Goal: Task Accomplishment & Management: Use online tool/utility

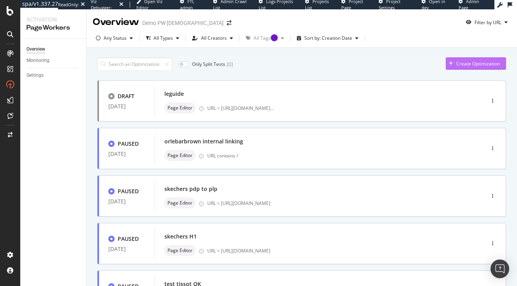
click at [449, 64] on icon "button" at bounding box center [451, 63] width 4 height 5
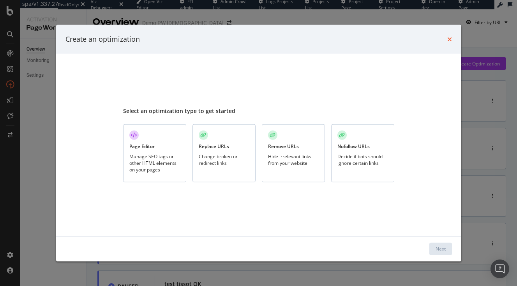
click at [449, 38] on icon "times" at bounding box center [449, 39] width 5 height 6
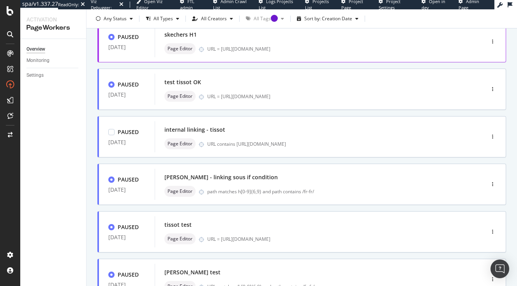
scroll to position [186, 0]
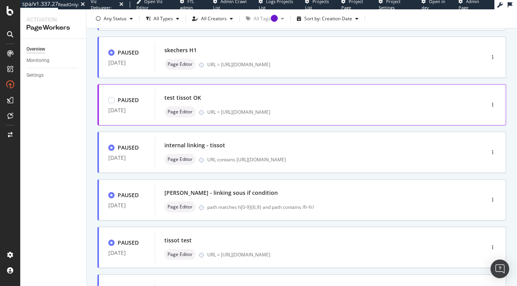
click at [199, 95] on div "test tissot OK" at bounding box center [182, 98] width 37 height 8
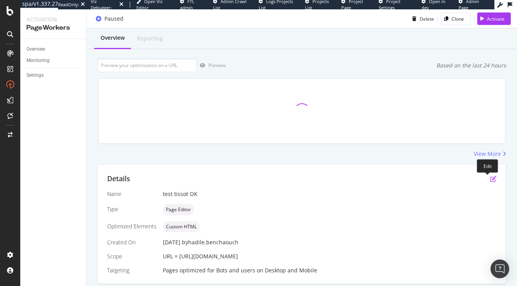
click at [490, 180] on icon "pen-to-square" at bounding box center [493, 179] width 6 height 6
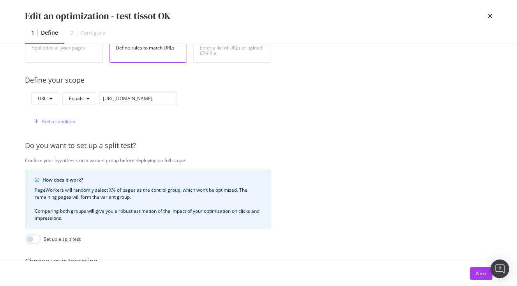
scroll to position [254, 0]
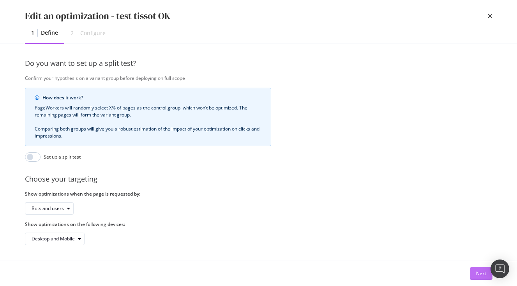
click at [477, 271] on div "Next" at bounding box center [481, 273] width 10 height 7
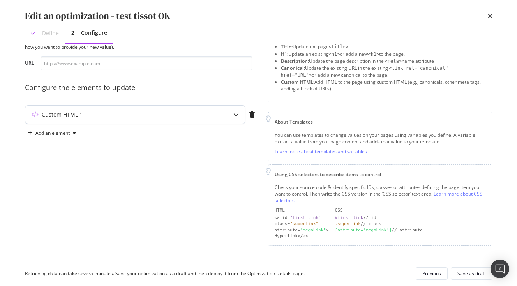
click at [177, 116] on div "Custom HTML 1" at bounding box center [119, 115] width 189 height 8
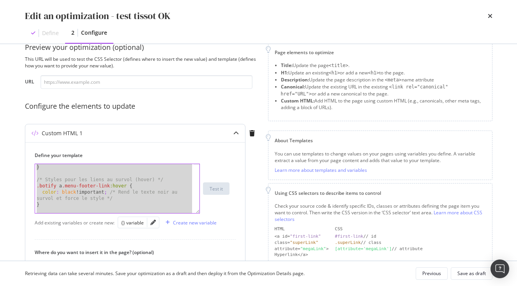
scroll to position [0, 0]
drag, startPoint x: 82, startPoint y: 208, endPoint x: -9, endPoint y: 123, distance: 124.3
type textarea "<style> /* Styles généraux pour centrer les boutons */"
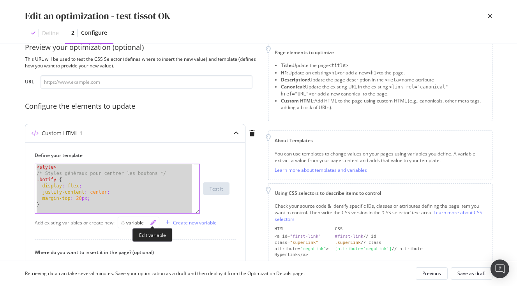
click at [152, 223] on icon "pencil" at bounding box center [152, 222] width 5 height 5
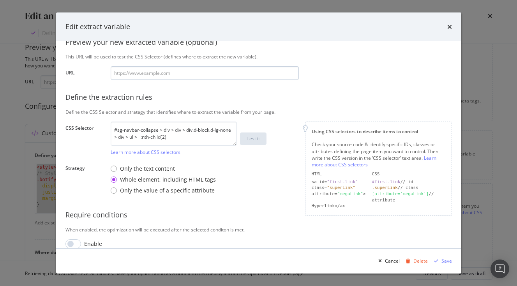
scroll to position [94, 0]
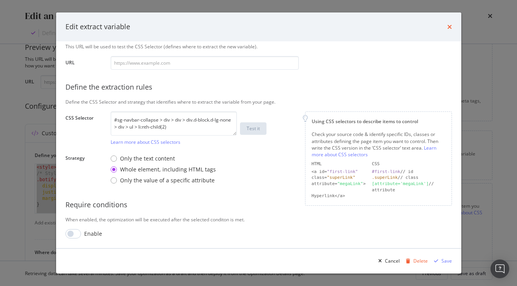
click at [450, 24] on icon "times" at bounding box center [449, 27] width 5 height 6
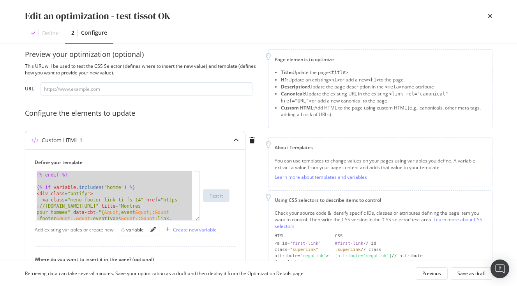
scroll to position [189, 0]
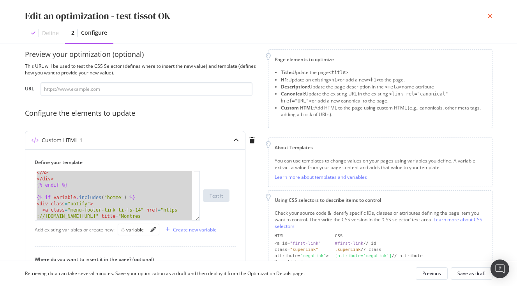
click at [489, 14] on icon "times" at bounding box center [490, 16] width 5 height 6
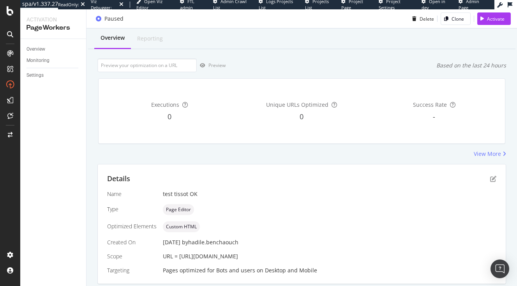
scroll to position [19, 0]
click at [36, 24] on div "PageWorkers" at bounding box center [52, 27] width 53 height 9
click at [40, 44] on div "Overview" at bounding box center [56, 49] width 60 height 11
click at [40, 49] on div "Overview" at bounding box center [35, 49] width 19 height 8
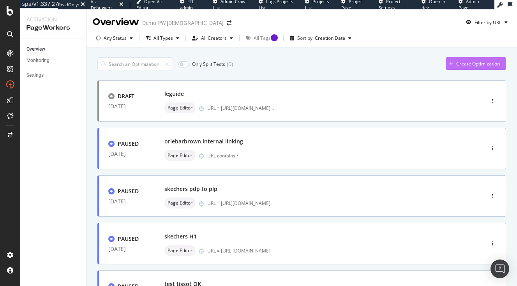
click at [465, 61] on div "Create Optimization" at bounding box center [478, 63] width 44 height 7
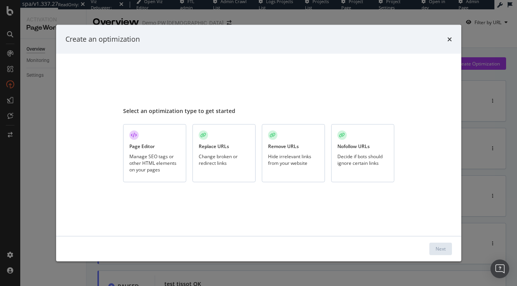
click at [150, 153] on div "Page Editor Manage SEO tags or other HTML elements on your pages" at bounding box center [154, 153] width 63 height 58
click at [439, 246] on div "Next" at bounding box center [440, 248] width 10 height 7
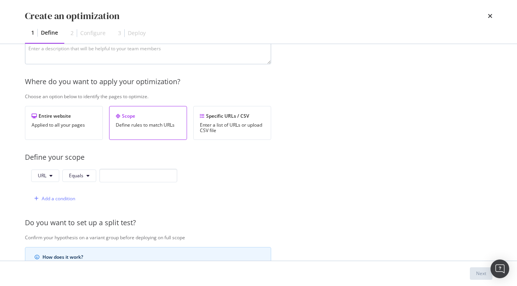
scroll to position [100, 0]
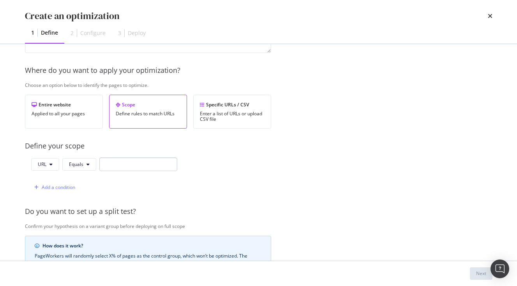
type input "h1 marionnaud"
click at [135, 162] on input "modal" at bounding box center [138, 164] width 78 height 14
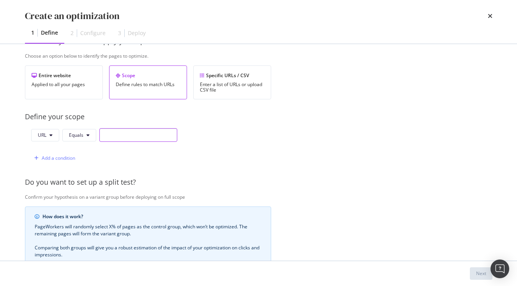
scroll to position [130, 0]
click at [79, 131] on button "Equals" at bounding box center [79, 134] width 34 height 12
click at [46, 136] on span "URL" at bounding box center [42, 134] width 9 height 7
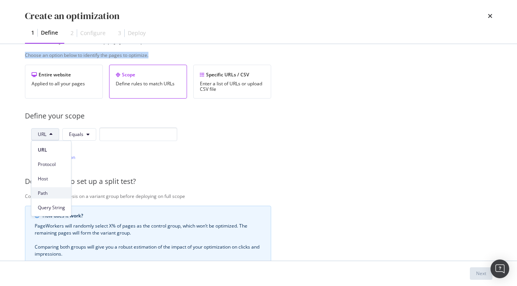
click at [48, 189] on span "Path" at bounding box center [51, 192] width 27 height 7
click at [78, 132] on span "Equals" at bounding box center [77, 134] width 14 height 7
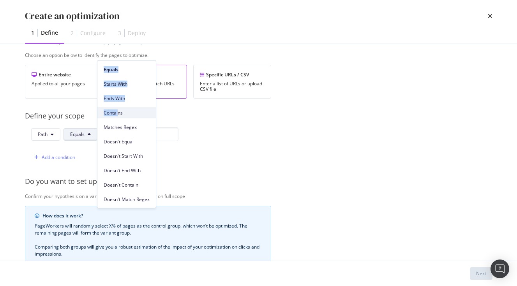
click at [117, 112] on span "Contains" at bounding box center [127, 112] width 46 height 7
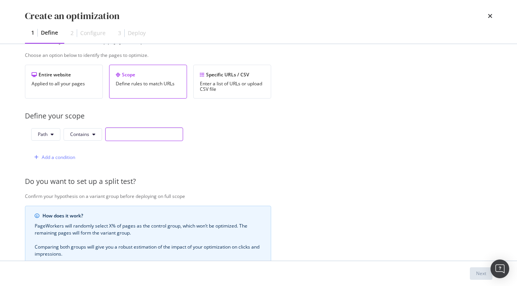
click at [123, 130] on input "modal" at bounding box center [144, 134] width 78 height 14
paste input "*/c/*"
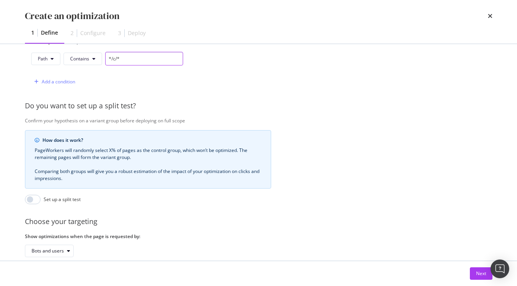
scroll to position [254, 0]
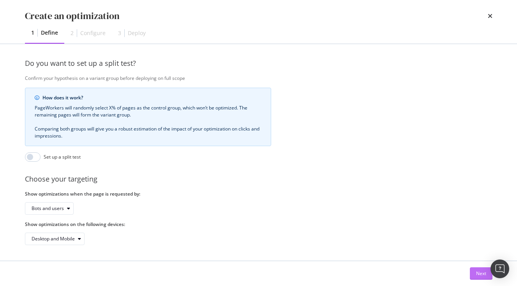
type input "*/c/*"
click at [484, 271] on div "Next" at bounding box center [481, 273] width 10 height 7
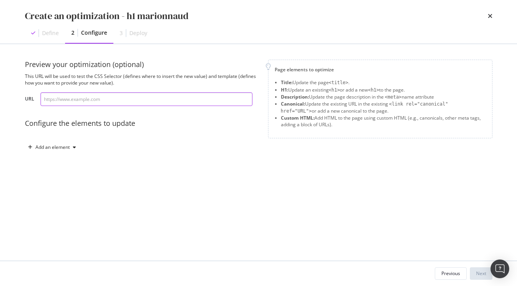
click at [202, 98] on input "modal" at bounding box center [147, 99] width 212 height 14
paste input "[URL][DOMAIN_NAME]"
type input "[URL][DOMAIN_NAME]"
click at [65, 147] on div "Add an element" at bounding box center [52, 147] width 34 height 5
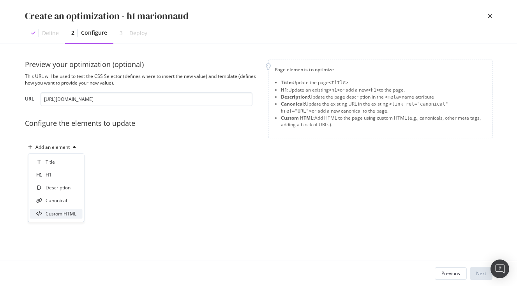
click at [65, 212] on div "Custom HTML" at bounding box center [61, 213] width 31 height 7
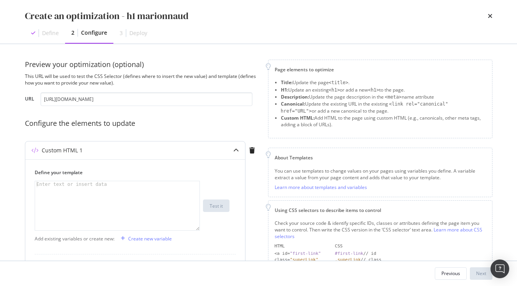
click at [93, 182] on div "Enter text or insert data" at bounding box center [72, 184] width 74 height 6
paste textarea "</h1>"
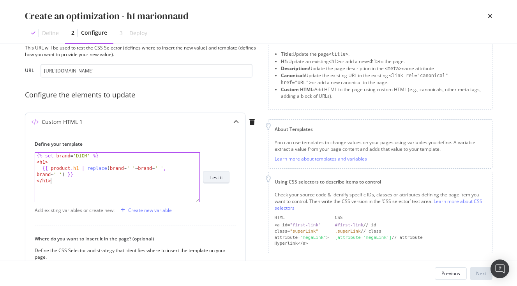
scroll to position [30, 0]
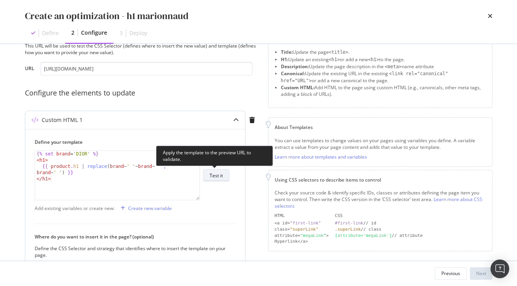
click at [209, 177] on button "Test it" at bounding box center [216, 175] width 26 height 12
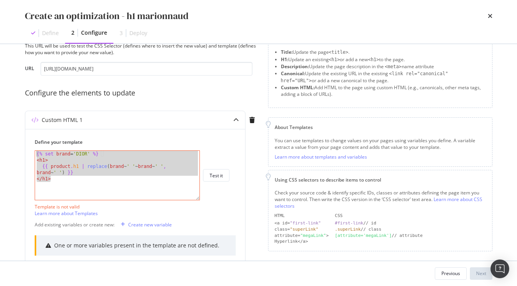
drag, startPoint x: 63, startPoint y: 179, endPoint x: -4, endPoint y: 130, distance: 83.0
paste textarea "<h1>{{ cleaned_h1 }}</"
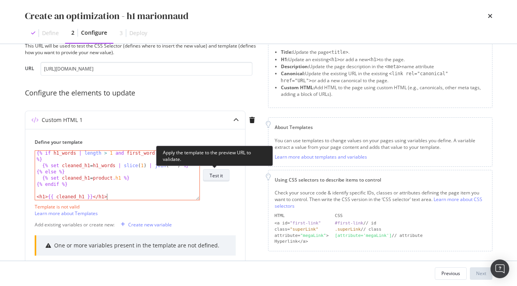
click at [212, 177] on div "Test it" at bounding box center [216, 175] width 13 height 7
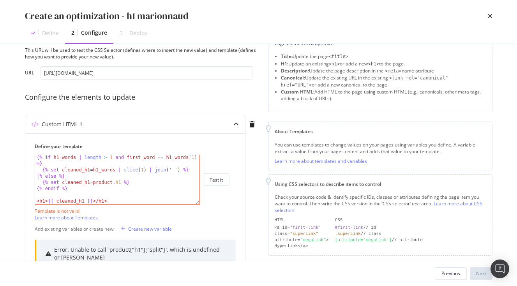
scroll to position [27, 0]
click at [93, 217] on link "Learn more about Templates" at bounding box center [66, 216] width 63 height 7
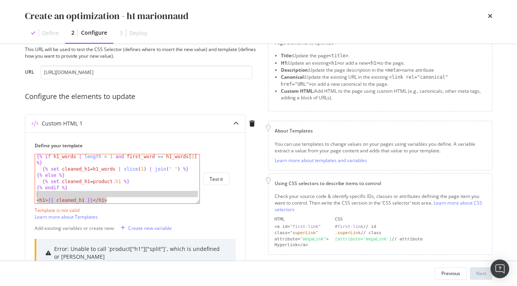
scroll to position [0, 0]
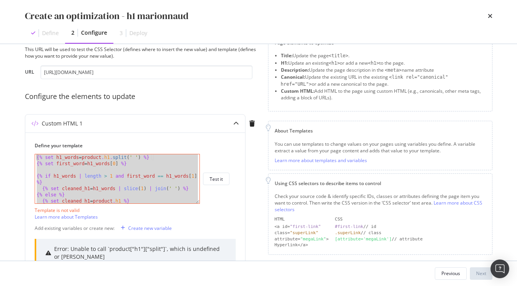
drag, startPoint x: 112, startPoint y: 200, endPoint x: 12, endPoint y: 110, distance: 134.3
click at [12, 110] on div "Preview your optimization (optional) This URL will be used to test the CSS Sele…" at bounding box center [258, 152] width 499 height 217
type textarea "{% set h1_words = product.h1.split(' ') %} {% set first_word = h1_words[0] %}"
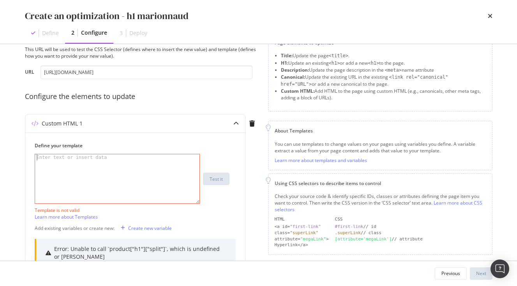
paste textarea "<h1>{{ product.h1 | replace(r/^(\w+)\s\1\s(.*)/, '\2') }}</h1>"
type textarea "<h1>{{ product.h1 | replace(r/^(\w+)\s\1\s(.*)/, '\2') }}</h1>"
click at [212, 176] on div "Test it" at bounding box center [216, 179] width 13 height 7
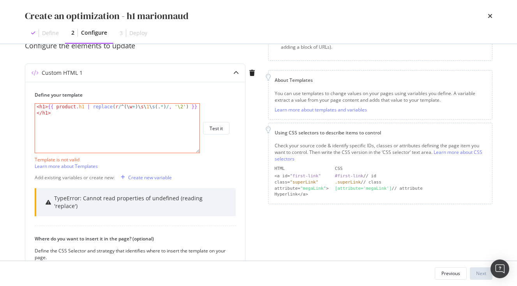
scroll to position [80, 0]
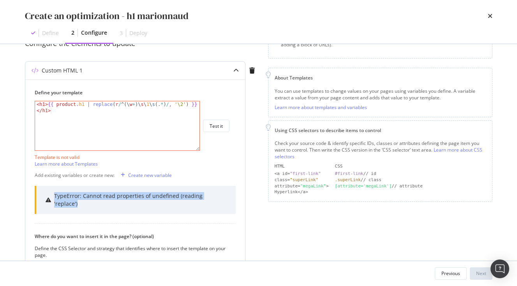
drag, startPoint x: 51, startPoint y: 196, endPoint x: 228, endPoint y: 196, distance: 177.2
click at [228, 196] on div "TypeError: Cannot read properties of undefined (reading 'replace')" at bounding box center [135, 200] width 201 height 28
copy div "TypeError: Cannot read properties of undefined (reading 'replace')"
click at [233, 74] on div "modal" at bounding box center [236, 71] width 18 height 18
click at [242, 71] on div "modal" at bounding box center [236, 71] width 18 height 18
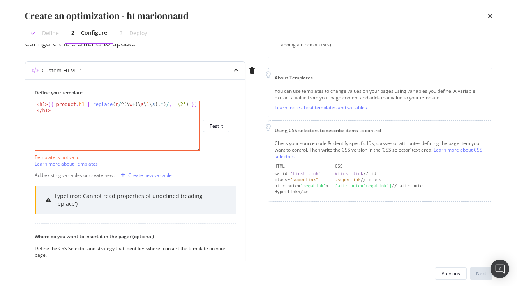
click at [234, 71] on icon "modal" at bounding box center [235, 70] width 5 height 5
click at [233, 71] on div "modal" at bounding box center [236, 71] width 18 height 18
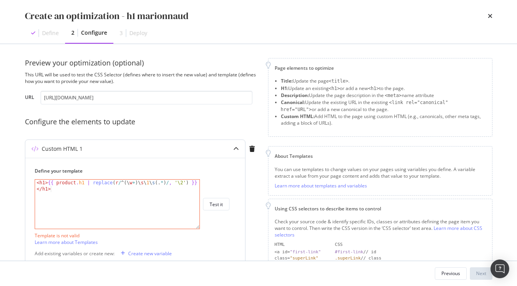
scroll to position [0, 0]
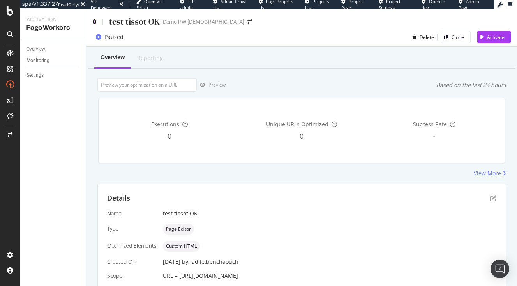
click at [95, 21] on icon at bounding box center [95, 21] width 4 height 5
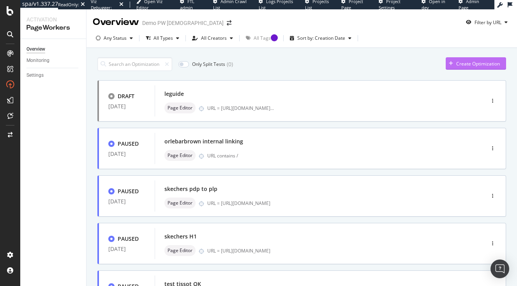
click at [448, 65] on div "button" at bounding box center [451, 63] width 11 height 5
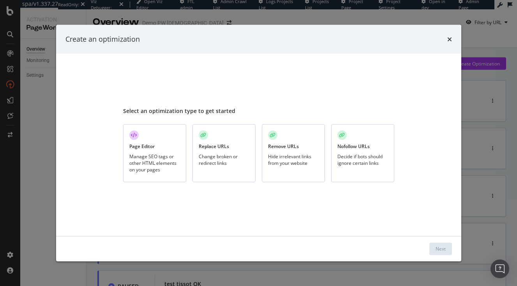
click at [146, 153] on div "Manage SEO tags or other HTML elements on your pages" at bounding box center [154, 163] width 51 height 20
click at [445, 248] on button "Next" at bounding box center [440, 248] width 23 height 12
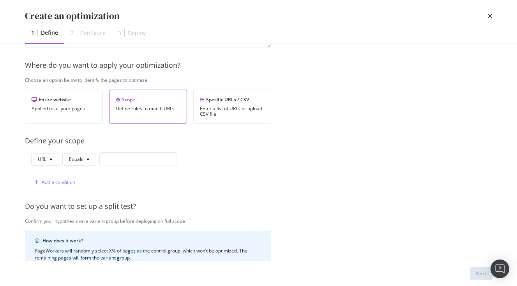
scroll to position [164, 0]
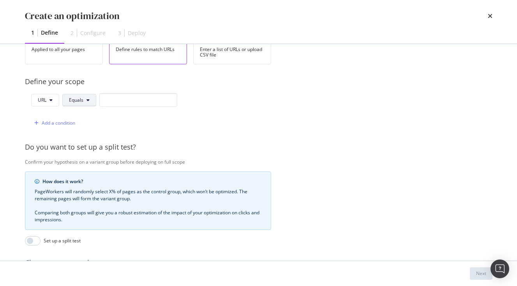
type input "H1 marionnaud"
click at [86, 99] on button "Equals" at bounding box center [79, 100] width 34 height 12
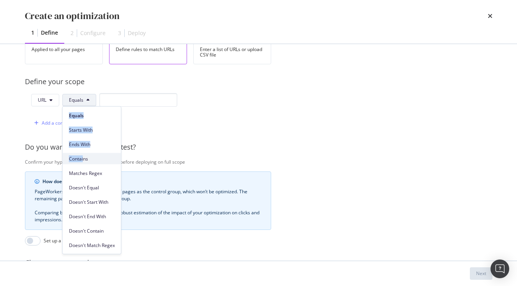
click at [84, 160] on span "Contains" at bounding box center [92, 158] width 46 height 7
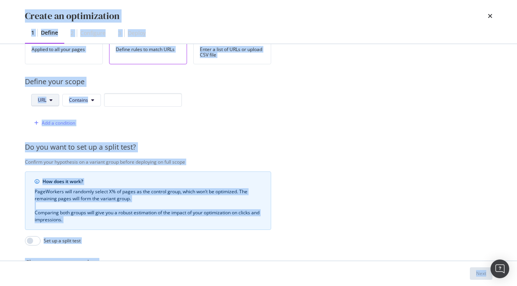
click at [49, 105] on button "URL" at bounding box center [45, 100] width 28 height 12
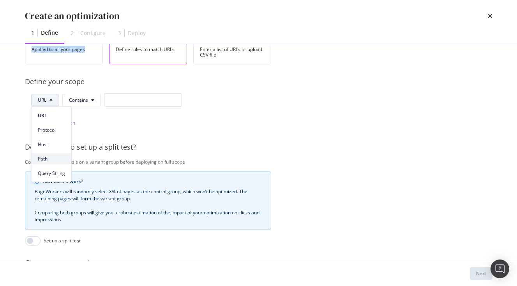
click at [54, 158] on span "Path" at bounding box center [51, 158] width 27 height 7
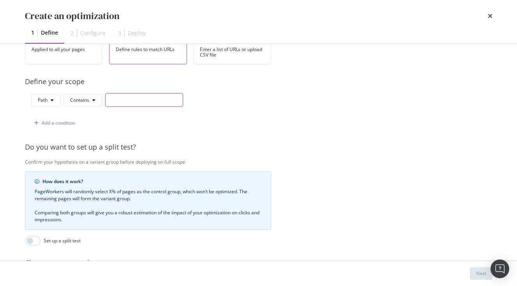
click at [129, 103] on input "modal" at bounding box center [144, 100] width 78 height 14
paste input "*/c/*"
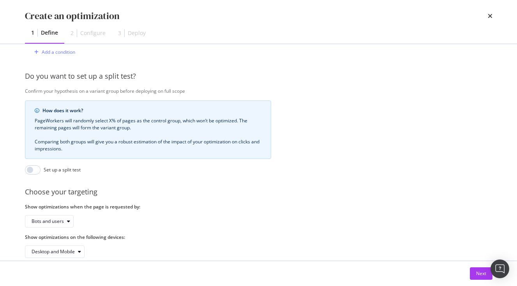
scroll to position [254, 0]
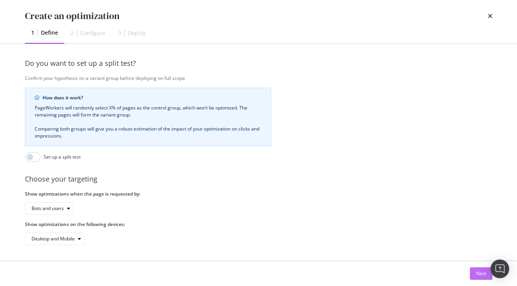
type input "*/c/*"
click at [482, 277] on div "Next" at bounding box center [481, 274] width 10 height 12
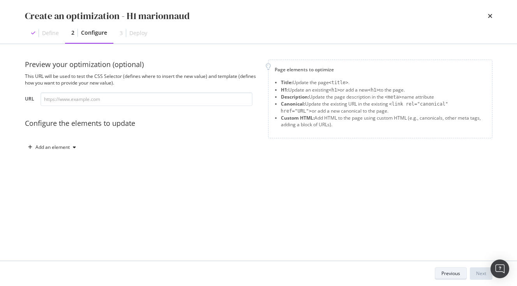
scroll to position [0, 0]
click at [92, 104] on input "modal" at bounding box center [147, 99] width 212 height 14
paste input "[URL][DOMAIN_NAME]"
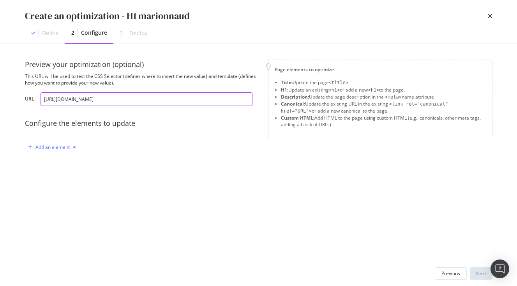
type input "[URL][DOMAIN_NAME]"
click at [66, 143] on div "Add an element" at bounding box center [52, 147] width 54 height 12
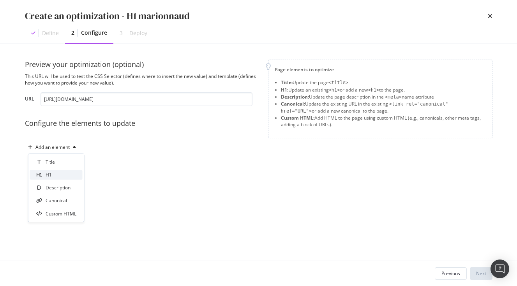
click at [56, 172] on div "H1" at bounding box center [56, 175] width 53 height 10
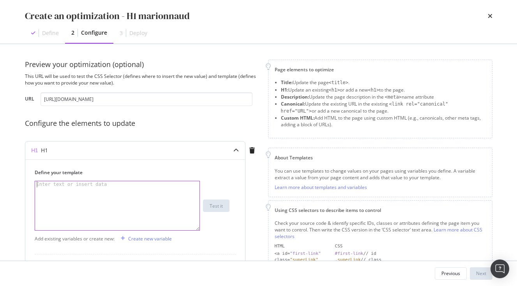
click at [72, 187] on div "Enter text or insert data" at bounding box center [72, 184] width 74 height 6
paste textarea "{{ product.h1 | replace(r/^(\w+)\s\1\s(.*)/, '\2') }}"
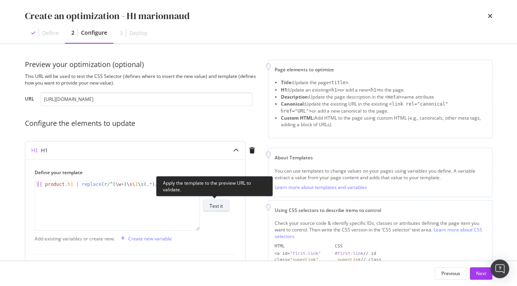
click at [215, 208] on div "Test it" at bounding box center [216, 206] width 13 height 7
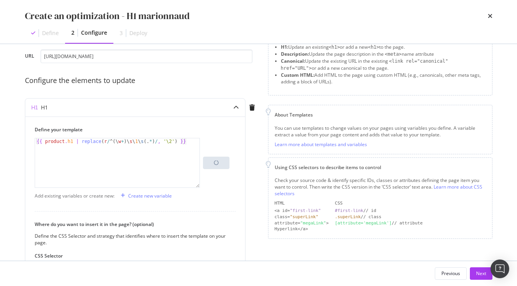
scroll to position [46, 0]
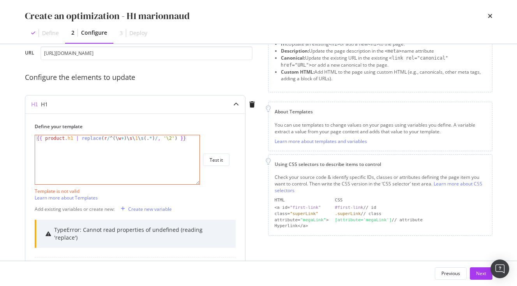
drag, startPoint x: 43, startPoint y: 232, endPoint x: 199, endPoint y: 239, distance: 156.3
click at [199, 239] on div "TypeError: Cannot read properties of undefined (reading 'replace')" at bounding box center [135, 234] width 201 height 28
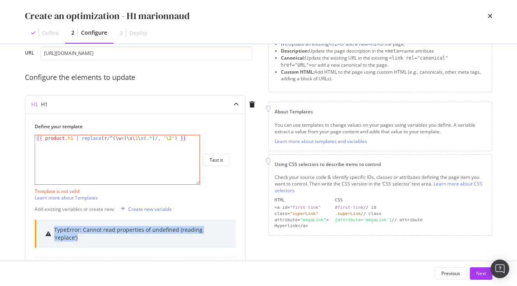
drag, startPoint x: 229, startPoint y: 231, endPoint x: 27, endPoint y: 229, distance: 201.4
click at [26, 228] on div "Define your template {{ product.h1 | replace(r/^(\w+)\s\1\s(.*)/, '\2') }} {{ p…" at bounding box center [135, 248] width 220 height 270
copy div "TypeError: Cannot read properties of undefined (reading 'replace')"
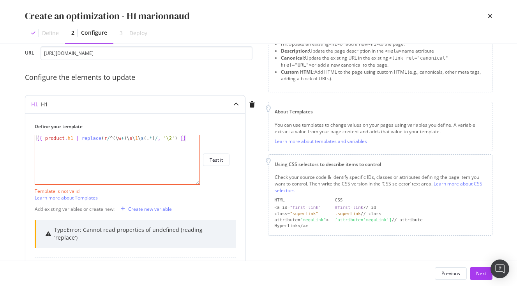
click at [85, 150] on div "{{ product . h1 | replace ( r / ^ ( \ w + ) \ s \ 1 \ s ( . * ) / , '\2' ) }}" at bounding box center [117, 166] width 164 height 62
paste textarea "% endif %"
type textarea "{% endif %}"
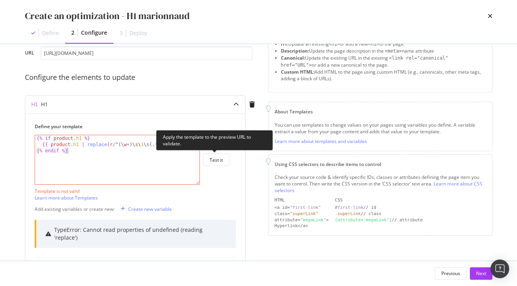
click at [216, 153] on div "{% endif %} {% if product . h1 %} {{ product . h1 | replace ( r / ^ ( \ w + ) \…" at bounding box center [132, 160] width 195 height 50
click at [223, 159] on button "Test it" at bounding box center [216, 159] width 26 height 12
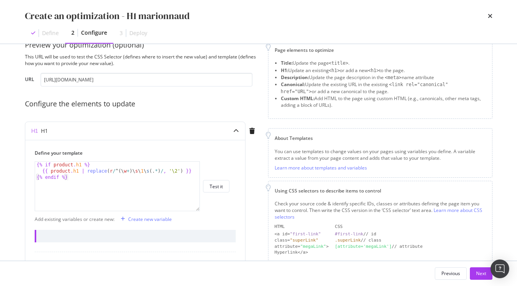
scroll to position [34, 0]
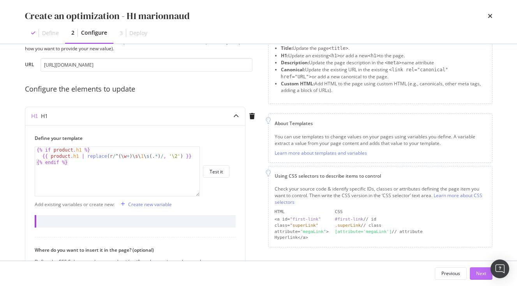
click at [479, 273] on div "Next" at bounding box center [481, 273] width 10 height 7
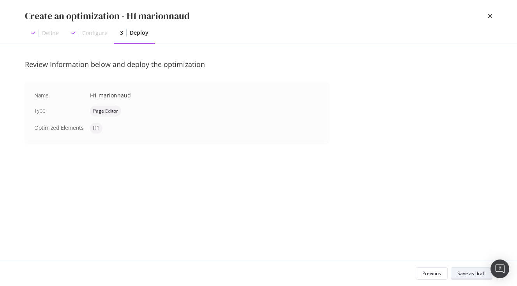
scroll to position [0, 0]
click at [472, 270] on div "Save as draft" at bounding box center [471, 273] width 28 height 7
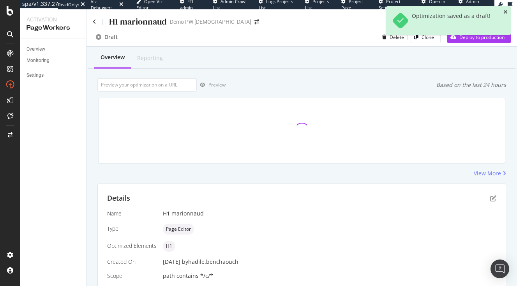
click at [506, 12] on icon "close toast" at bounding box center [505, 11] width 4 height 5
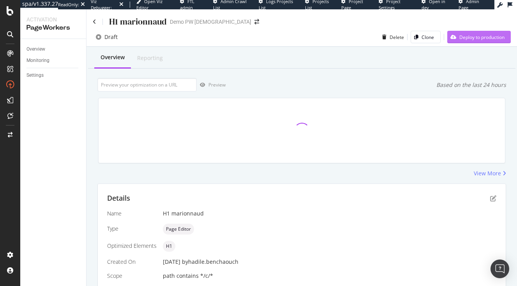
click at [464, 37] on div "Deploy to production" at bounding box center [481, 37] width 45 height 7
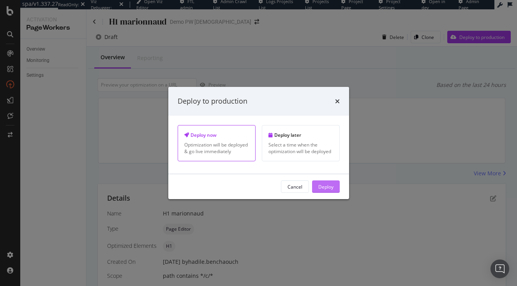
click at [323, 186] on div "Deploy" at bounding box center [325, 186] width 15 height 7
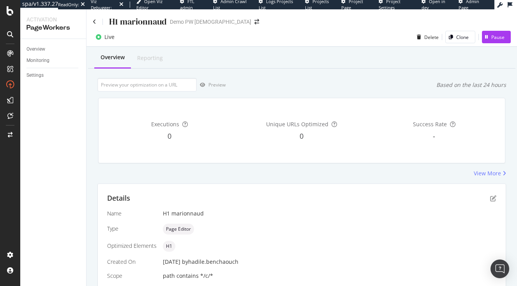
scroll to position [45, 0]
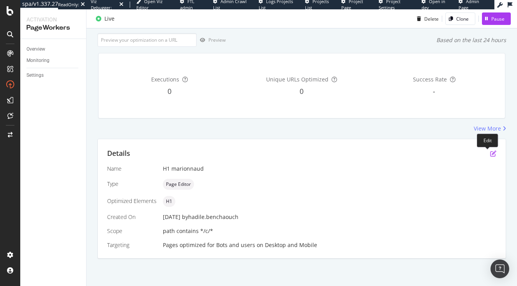
click at [490, 152] on icon "pen-to-square" at bounding box center [493, 153] width 6 height 6
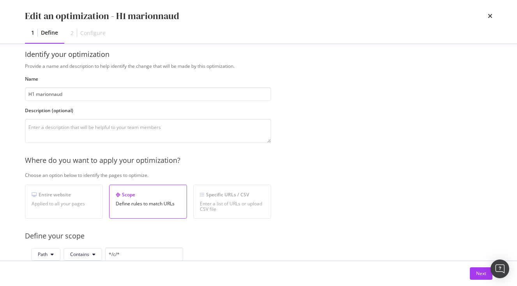
scroll to position [254, 0]
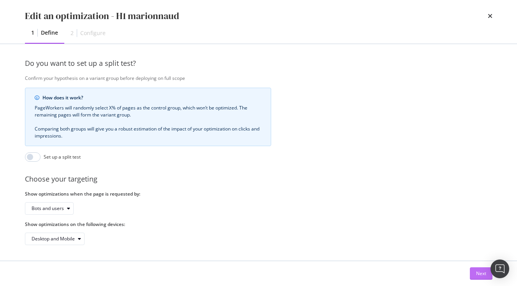
click at [476, 270] on div "Next" at bounding box center [481, 273] width 10 height 7
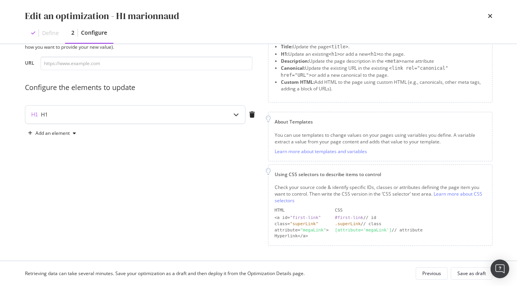
click at [175, 117] on div "H1" at bounding box center [119, 115] width 189 height 8
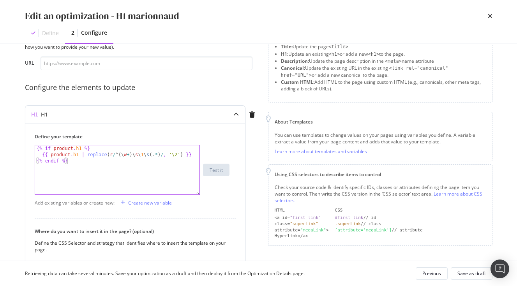
drag, startPoint x: 71, startPoint y: 162, endPoint x: 57, endPoint y: 162, distance: 13.6
click at [57, 162] on div "{% if product . h1 %} {{ product . h1 | replace ( r / ^ ( \ w + ) \ s \ 1 \ s (…" at bounding box center [117, 176] width 164 height 62
click at [72, 163] on div "{% if product . h1 %} {{ product . h1 | replace ( r / ^ ( \ w + ) \ s \ 1 \ s (…" at bounding box center [117, 176] width 164 height 62
drag, startPoint x: 88, startPoint y: 163, endPoint x: -1, endPoint y: 140, distance: 92.4
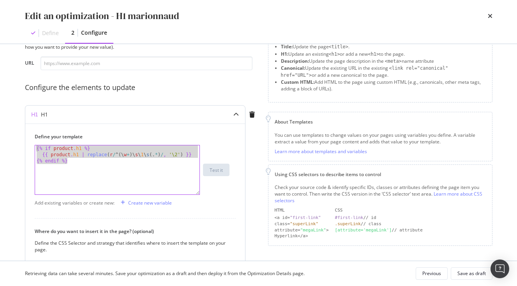
paste textarea "endif %"
drag, startPoint x: 74, startPoint y: 161, endPoint x: 6, endPoint y: 137, distance: 71.9
click at [6, 137] on div "Edit an optimization - H1 marionnaud Define 2 Configure Preview your optimizati…" at bounding box center [258, 143] width 517 height 286
paste textarea "endif %"
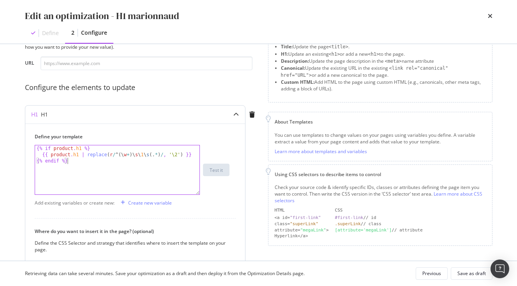
click at [81, 181] on div "{% if product . h1 %} {{ product . h1 | replace ( r / ^ ( \ w + ) \ s \ 1 \ s (…" at bounding box center [117, 176] width 164 height 62
drag, startPoint x: 115, startPoint y: 167, endPoint x: -17, endPoint y: 125, distance: 137.8
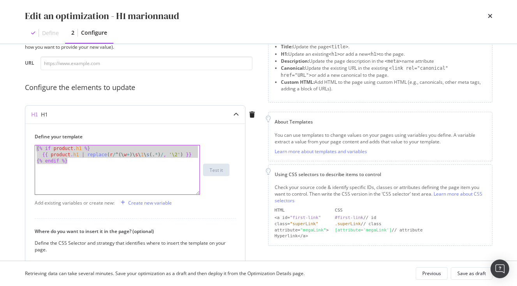
paste textarea "endif %"
type textarea "{% endif %}"
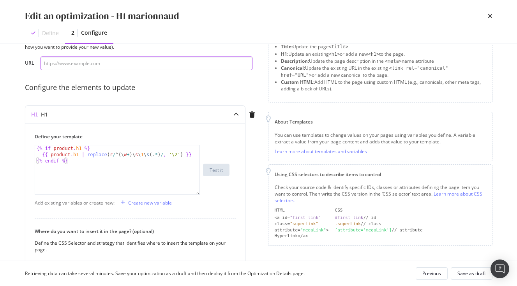
click at [99, 68] on input "modal" at bounding box center [147, 63] width 212 height 14
paste input "[URL][DOMAIN_NAME]"
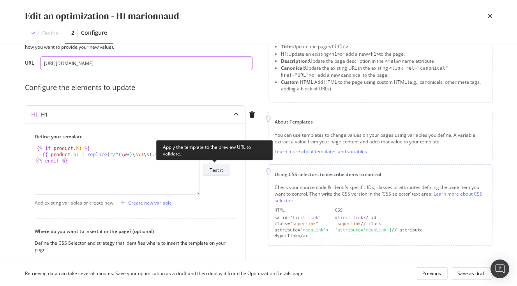
type input "[URL][DOMAIN_NAME]"
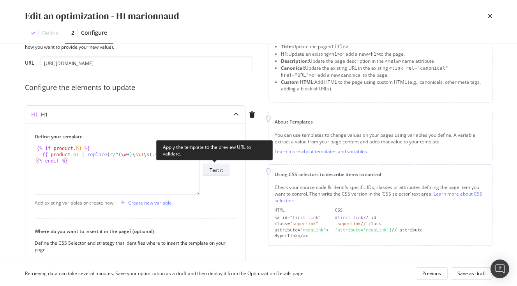
click at [214, 167] on div "Test it" at bounding box center [216, 170] width 13 height 7
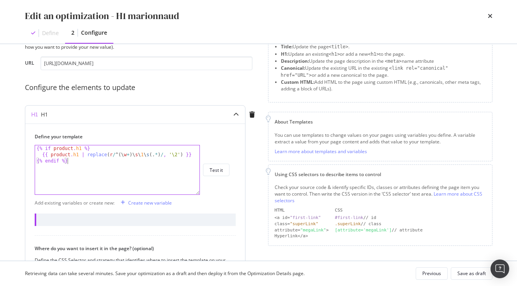
drag, startPoint x: 79, startPoint y: 164, endPoint x: -16, endPoint y: 135, distance: 100.1
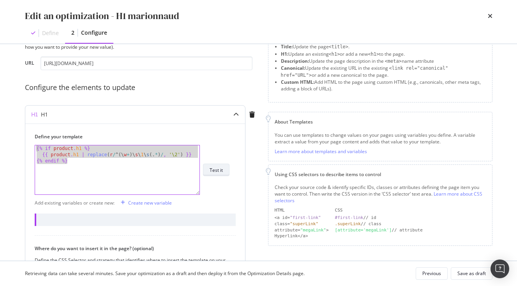
paste textarea "endif %"
type textarea "{% endif %}"
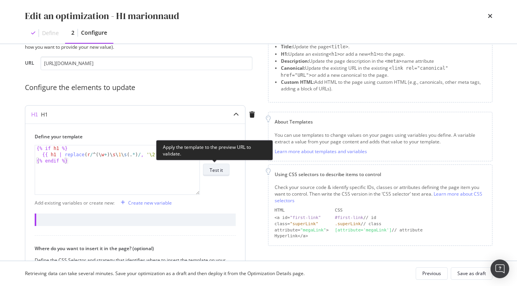
click at [217, 169] on div "Test it" at bounding box center [216, 170] width 13 height 7
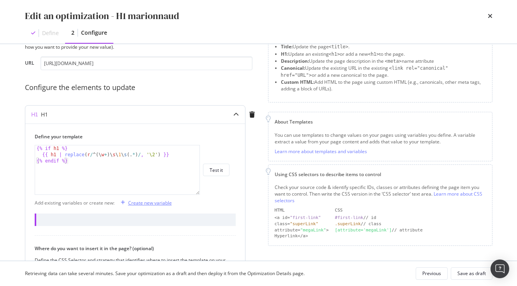
click at [146, 205] on div "Create new variable" at bounding box center [150, 202] width 44 height 7
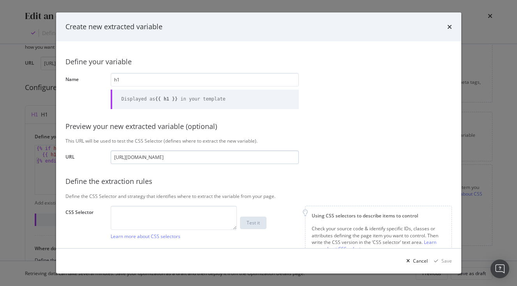
scroll to position [94, 0]
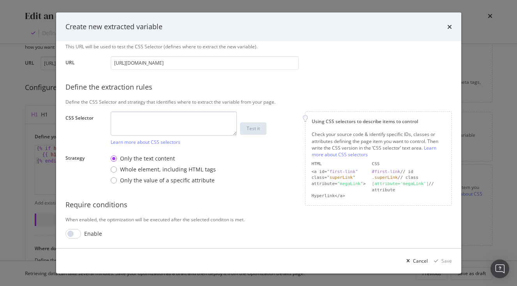
type input "h1"
click at [133, 125] on textarea "modal" at bounding box center [174, 123] width 126 height 24
paste textarea "body > app-root > cx-storefront > main > cx-page-layout > e2-product-outlets-ga…"
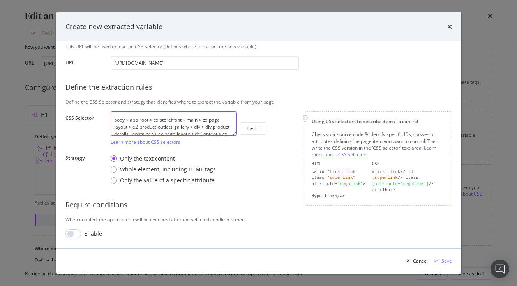
scroll to position [30, 0]
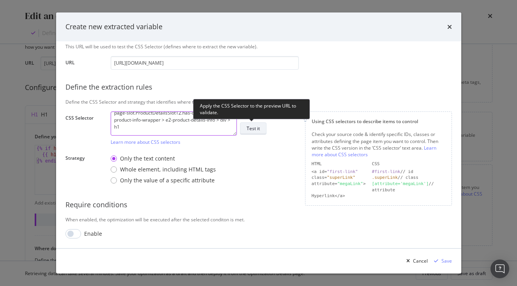
type textarea "body > app-root > cx-storefront > main > cx-page-layout > e2-product-outlets-ga…"
click at [261, 126] on button "Test it" at bounding box center [253, 128] width 26 height 12
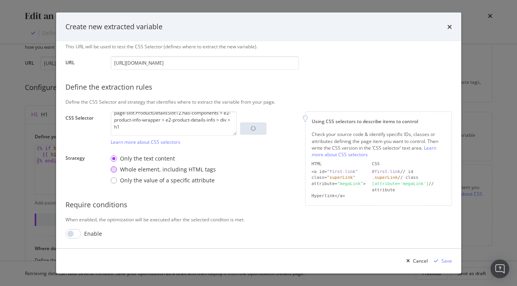
click at [173, 169] on div "Whole element, including HTML tags" at bounding box center [168, 170] width 96 height 8
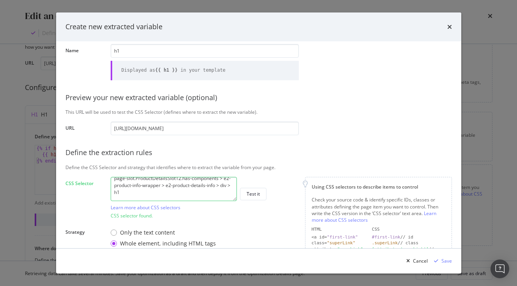
scroll to position [0, 0]
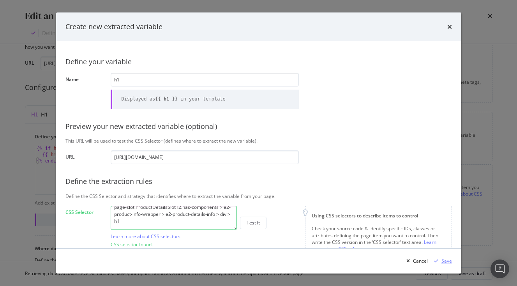
click at [442, 263] on div "Save" at bounding box center [446, 260] width 11 height 7
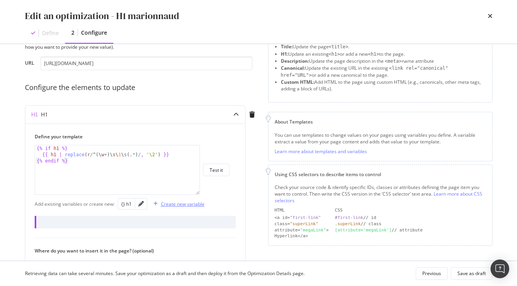
scroll to position [36, 0]
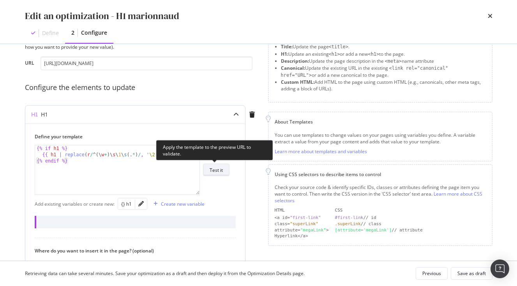
click at [215, 171] on div "Test it" at bounding box center [216, 170] width 13 height 7
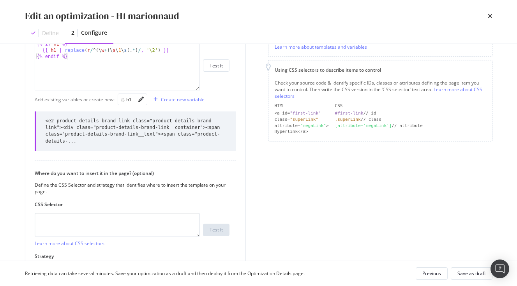
scroll to position [198, 0]
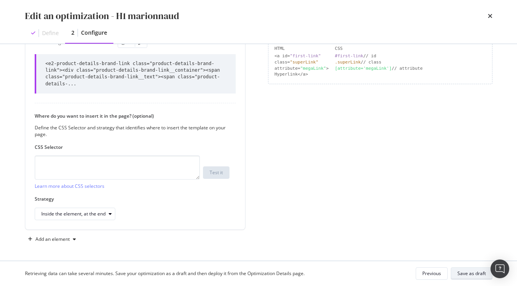
click at [468, 271] on div "Save as draft" at bounding box center [471, 273] width 28 height 7
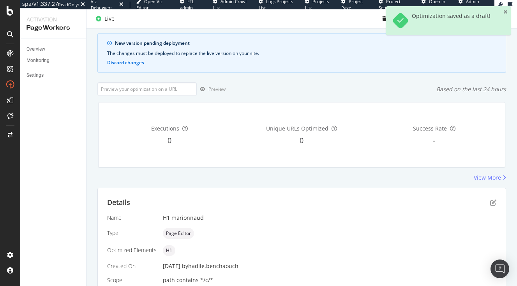
scroll to position [45, 0]
click at [504, 13] on icon "close toast" at bounding box center [505, 11] width 4 height 5
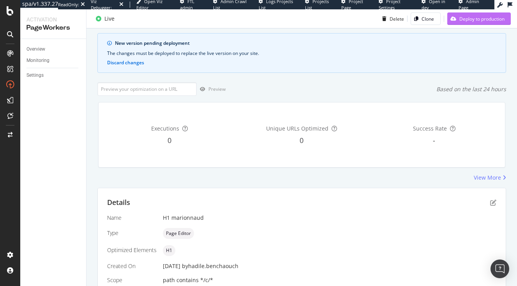
click at [462, 20] on div "Deploy to production" at bounding box center [481, 18] width 45 height 7
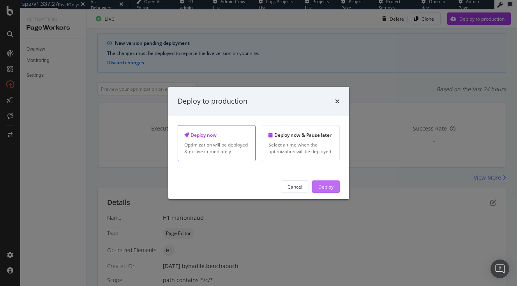
click at [330, 185] on div "Deploy" at bounding box center [325, 186] width 15 height 7
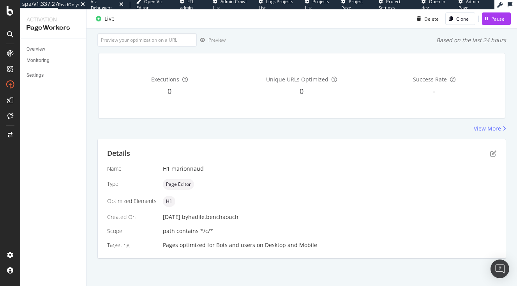
scroll to position [0, 0]
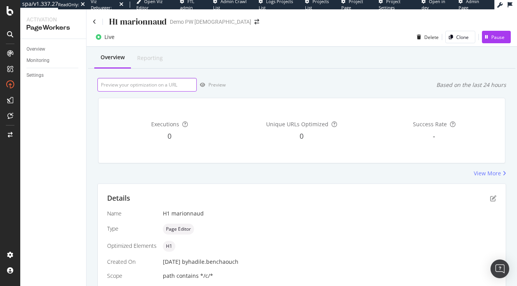
click at [155, 90] on input "url" at bounding box center [146, 85] width 99 height 14
paste input "[URL][DOMAIN_NAME]"
type input "[URL][DOMAIN_NAME]"
click at [205, 85] on div "button" at bounding box center [203, 85] width 12 height 5
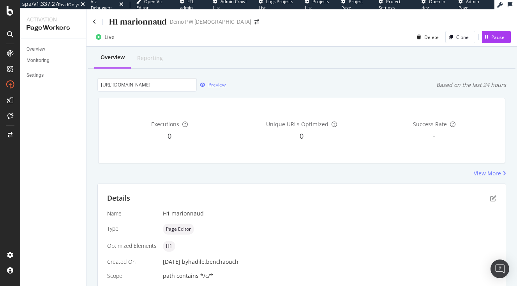
click at [201, 85] on icon "button" at bounding box center [202, 85] width 5 height 5
click at [497, 196] on div "Details Name H1 marionnaud Type Page Editor Optimized Elements H1 Created On [D…" at bounding box center [302, 243] width 408 height 119
click at [488, 197] on div "Details" at bounding box center [301, 198] width 389 height 10
click at [494, 199] on icon "pen-to-square" at bounding box center [493, 198] width 6 height 6
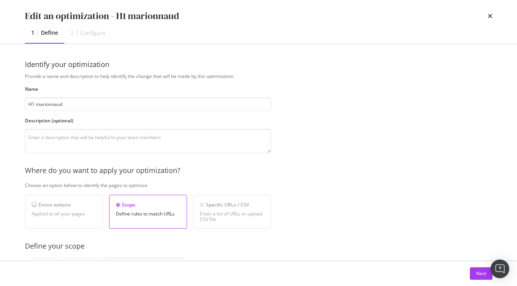
scroll to position [248, 0]
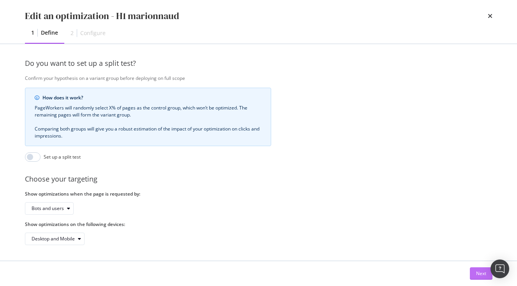
click at [474, 269] on button "Next" at bounding box center [481, 273] width 23 height 12
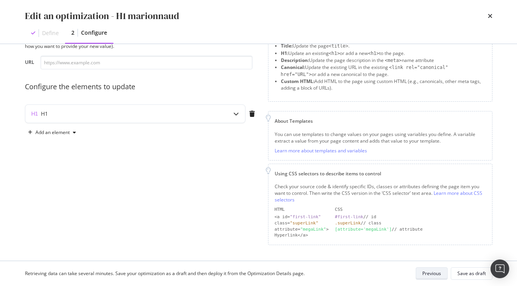
scroll to position [36, 0]
click at [146, 111] on div "H1" at bounding box center [119, 115] width 189 height 8
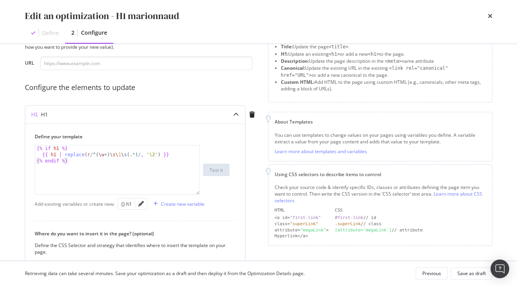
click at [59, 150] on div "{% if h1 %} {{ h1 | replace ( r / ^ ( \ w + ) \ s \ 1 \ s ( . * ) / , '\2' ) }}…" at bounding box center [117, 176] width 164 height 62
click at [123, 203] on div "{} h1" at bounding box center [126, 204] width 11 height 7
click at [55, 153] on div "{% if {{ h1 }} %} {{ h1 | replace ( r / ^ ( \ w + ) \ s \ 1 \ s ( . * ) / , '\2…" at bounding box center [117, 176] width 164 height 62
click at [123, 204] on div "{} h1" at bounding box center [126, 204] width 11 height 7
click at [124, 205] on div "{} h1" at bounding box center [126, 204] width 11 height 7
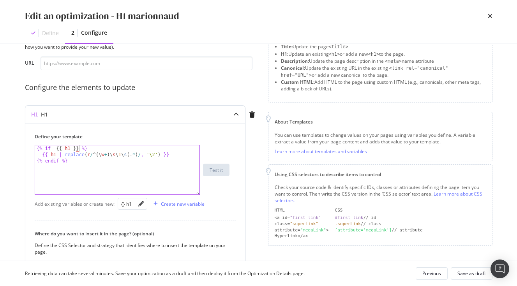
click at [56, 156] on div "{% if {{ h1 }} %} {{ h1 | replace ( r / ^ ( \ w + ) \ s \ 1 \ s ( . * ) / , '\2…" at bounding box center [117, 176] width 164 height 62
click at [121, 203] on div "{} h1" at bounding box center [126, 203] width 17 height 9
click at [130, 206] on div "{} h1" at bounding box center [126, 204] width 11 height 7
type textarea "{{ {{ h1 }} | replace(r/^(\w+)\s\1\s(.*)/, '\2') }}"
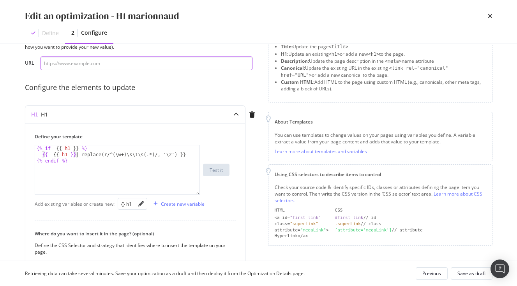
click at [121, 63] on input "modal" at bounding box center [147, 63] width 212 height 14
paste input "[URL][DOMAIN_NAME]"
type input "[URL][DOMAIN_NAME]"
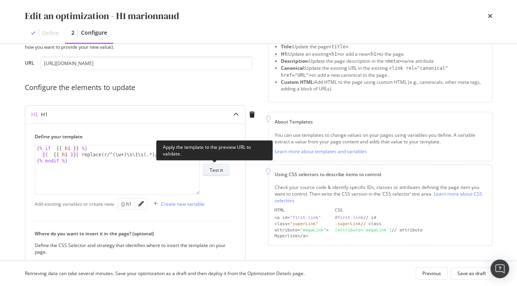
click at [212, 167] on div "Test it" at bounding box center [216, 170] width 13 height 7
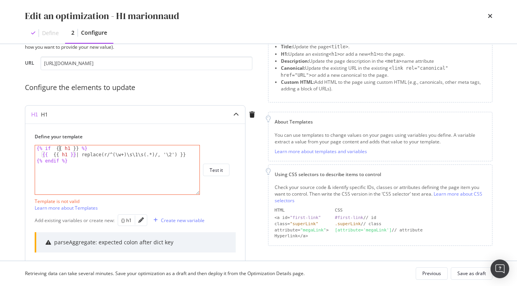
click at [59, 149] on div "{% if {{ h1 }} %} {{ {{ h1 }} | replace(r/^(\w+)\s\1\s(.*)/, '\2') }} {% endif …" at bounding box center [117, 176] width 164 height 62
click at [74, 150] on div "{% if { h1 }} %} {{ {{ h1 }} | replace(r/^(\w+)\s\1\s(.*)/, '\2') }} {% endif %}" at bounding box center [117, 176] width 164 height 62
click at [59, 155] on div "{% if { h1 } %} {{ {{ h1 }} | replace(r/^(\w+)\s\1\s(.*)/, '\2') }} {% endif %}" at bounding box center [117, 176] width 164 height 62
click at [70, 156] on div "{% if { h1 } %} {{ { h1 }} | replace(r/^(\w+)\s\1\s(.*)/, '\2') }} {% endif %}" at bounding box center [117, 176] width 164 height 62
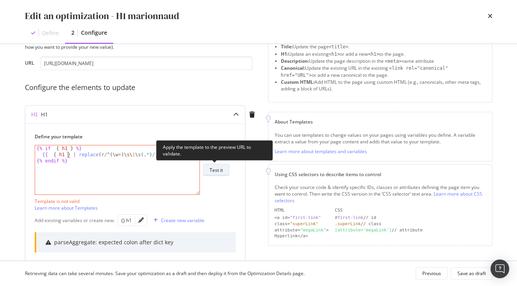
click at [211, 167] on div "Test it" at bounding box center [216, 170] width 13 height 7
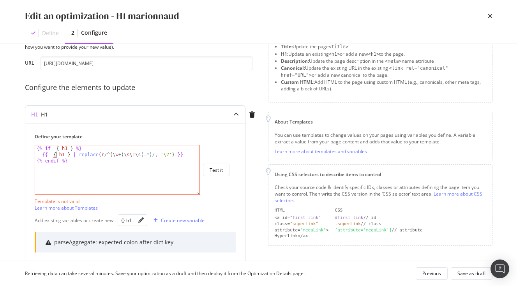
click at [56, 155] on div "{% if { h1 } %} {{ { h1 } | replace ( r / ^ ( \ w + ) \ s \ 1 \ s ( . * ) / , '…" at bounding box center [117, 176] width 164 height 62
click at [59, 147] on div "{% if { h1 } %} {{ h1 } | replace ( r / ^ ( \ w + ) \ s \ 1 \ s ( . * ) / , '\2…" at bounding box center [117, 176] width 164 height 62
click at [65, 148] on div "{% if h1 } %} {{ h1 } | replace ( r / ^ ( \ w + ) \ s \ 1 \ s ( . * ) / , '\2' …" at bounding box center [117, 176] width 164 height 62
click at [64, 153] on div "{% if h1 %} {{ h1 } | replace ( r / ^ ( \ w + ) \ s \ 1 \ s ( . * ) / , '\2' ) …" at bounding box center [117, 176] width 164 height 62
type textarea "{{ h1 | replace(r/^(\w+)\s\1\s(.*)/, '\2') }}"
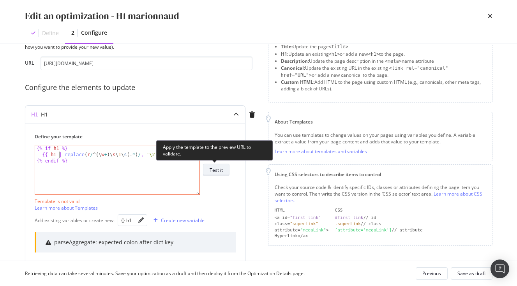
click at [219, 171] on div "Test it" at bounding box center [216, 170] width 13 height 7
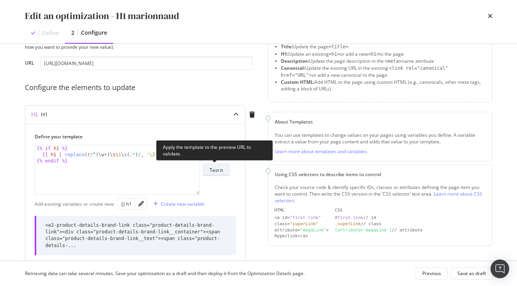
click at [215, 169] on div "Test it" at bounding box center [216, 170] width 13 height 7
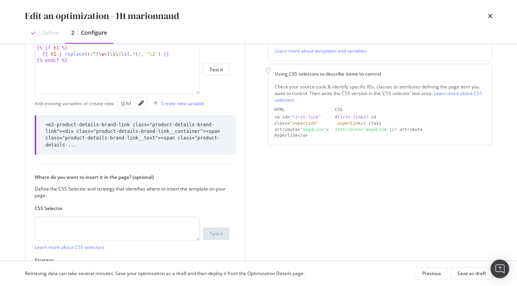
scroll to position [198, 0]
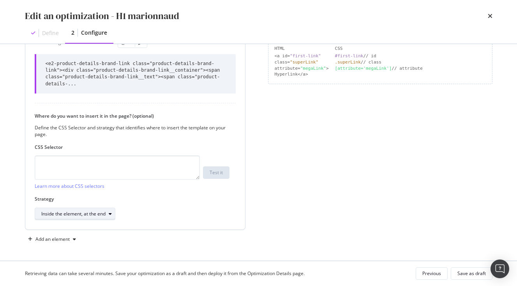
click at [104, 215] on div "Inside the element, at the end" at bounding box center [73, 214] width 64 height 5
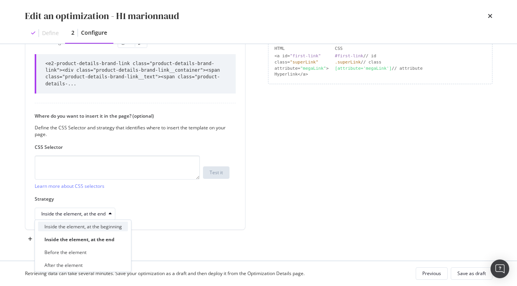
click at [118, 226] on div "Inside the element, at the beginning" at bounding box center [83, 226] width 78 height 7
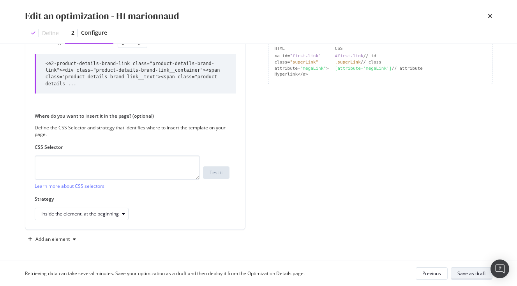
click at [465, 273] on div "Save as draft" at bounding box center [471, 273] width 28 height 7
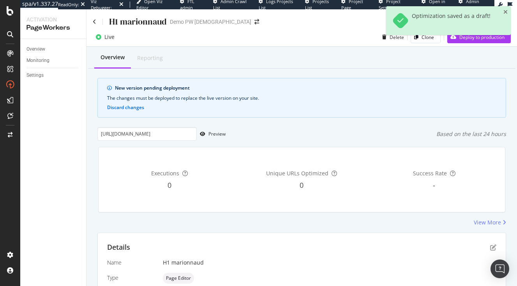
scroll to position [0, 162]
click at [202, 137] on div "Preview" at bounding box center [211, 134] width 29 height 12
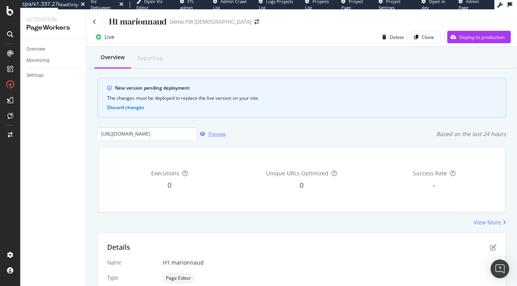
click at [206, 132] on div "button" at bounding box center [203, 134] width 12 height 5
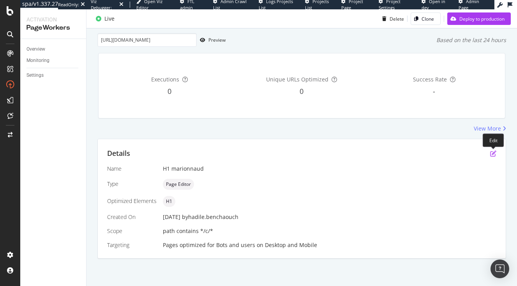
click at [493, 154] on icon "pen-to-square" at bounding box center [493, 153] width 6 height 6
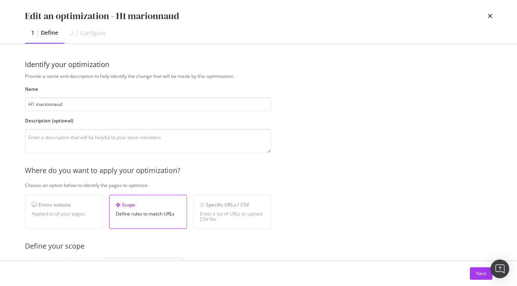
scroll to position [248, 0]
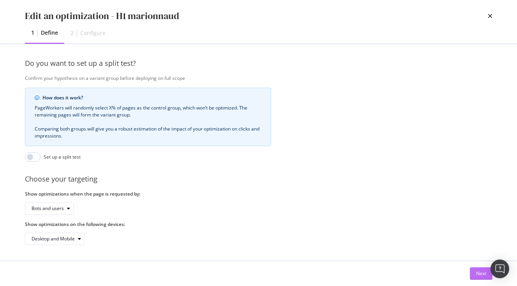
click at [480, 273] on div "Next" at bounding box center [481, 273] width 10 height 7
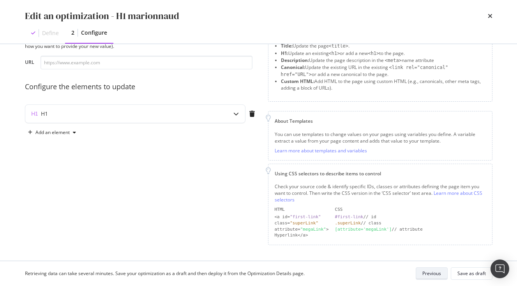
scroll to position [36, 0]
click at [210, 119] on div "H1" at bounding box center [135, 115] width 220 height 18
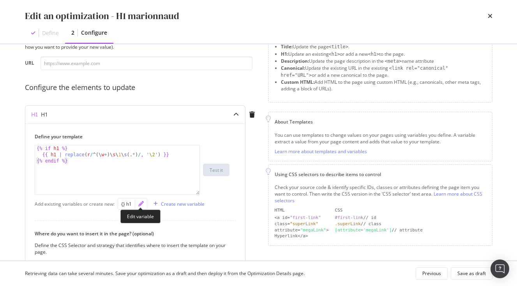
click at [140, 203] on icon "pencil" at bounding box center [140, 203] width 5 height 5
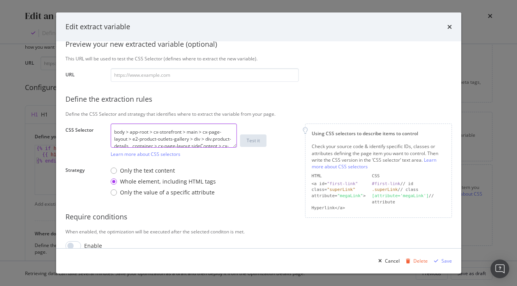
scroll to position [28, 0]
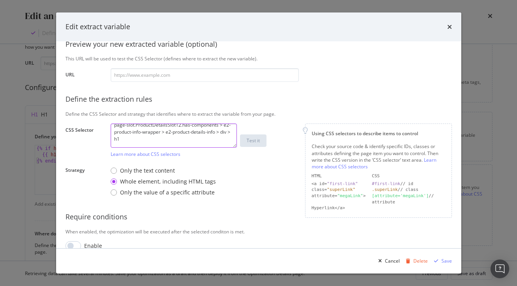
drag, startPoint x: 112, startPoint y: 130, endPoint x: 230, endPoint y: 213, distance: 144.5
click at [230, 148] on textarea "body > app-root > cx-storefront > main > cx-page-layout > e2-product-outlets-ga…" at bounding box center [174, 135] width 126 height 24
click at [411, 262] on div "modal" at bounding box center [408, 261] width 11 height 5
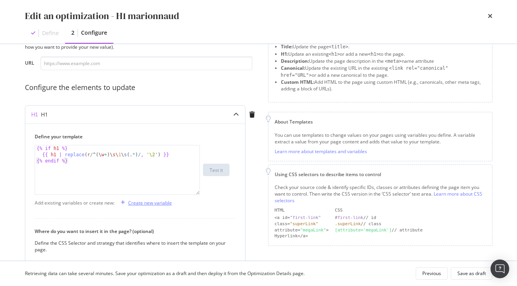
click at [128, 204] on div "modal" at bounding box center [123, 202] width 11 height 5
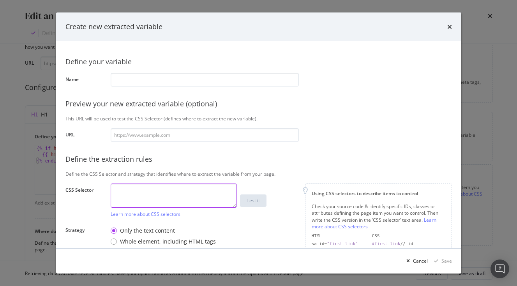
click at [132, 187] on textarea "modal" at bounding box center [174, 195] width 126 height 24
paste textarea "body > app-root > cx-storefront > main > cx-page-layout > e2-product-outlets-ga…"
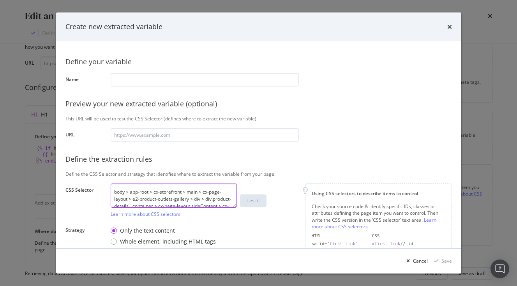
scroll to position [23, 0]
type textarea "body > app-root > cx-storefront > main > cx-page-layout > e2-product-outlets-ga…"
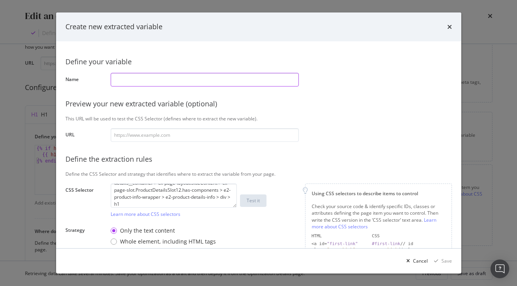
click at [129, 81] on input "modal" at bounding box center [205, 80] width 188 height 14
paste input "product.h1"
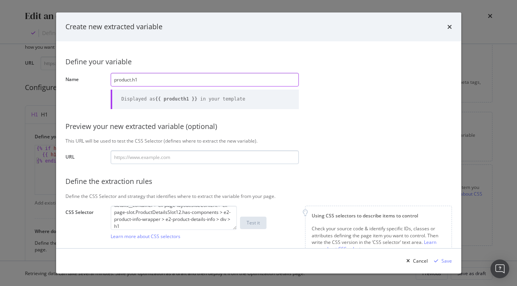
type input "product.h1"
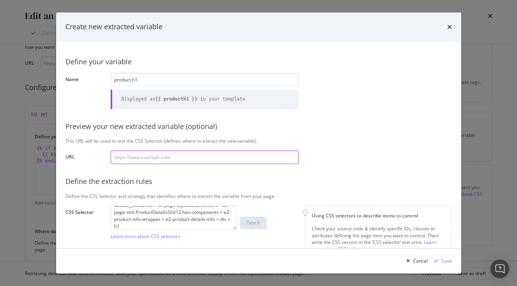
click at [133, 158] on input "modal" at bounding box center [205, 157] width 188 height 14
paste input "[URL][DOMAIN_NAME]"
type input "[URL][DOMAIN_NAME]"
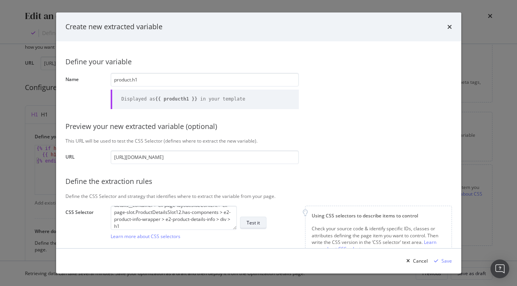
click at [251, 220] on div "Test it" at bounding box center [253, 222] width 13 height 7
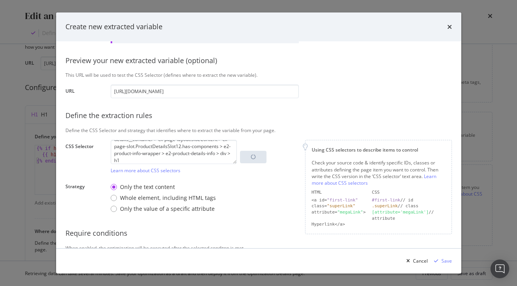
scroll to position [67, 0]
click at [156, 196] on div "Whole element, including HTML tags" at bounding box center [168, 197] width 96 height 8
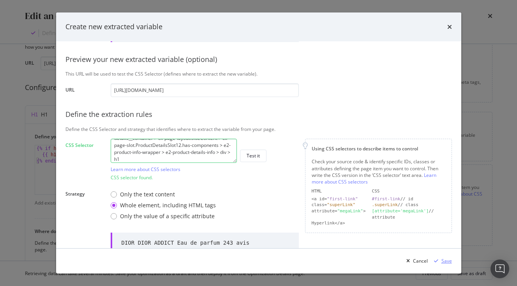
click at [442, 258] on div "Save" at bounding box center [446, 260] width 11 height 7
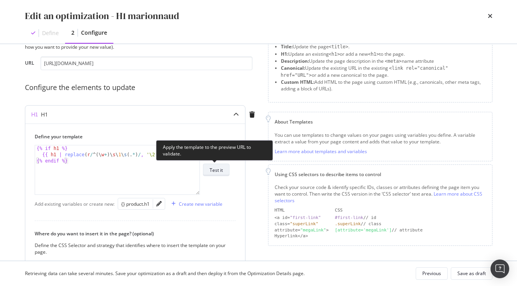
click at [215, 169] on div "Test it" at bounding box center [216, 170] width 13 height 7
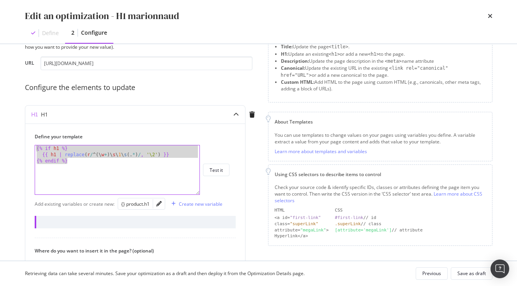
drag, startPoint x: 76, startPoint y: 164, endPoint x: 11, endPoint y: 139, distance: 69.8
click at [11, 139] on div "Preview your optimization (optional) This URL will be used to test the CSS Sele…" at bounding box center [258, 152] width 499 height 217
paste textarea "endif %"
type textarea "{% endif %}"
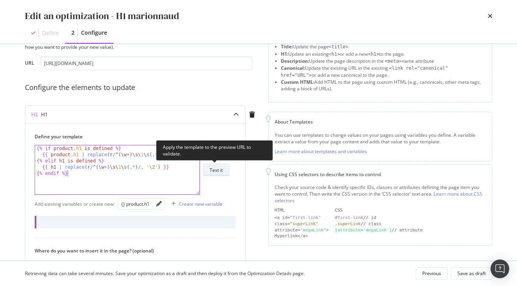
click at [218, 171] on div "Test it" at bounding box center [216, 170] width 13 height 7
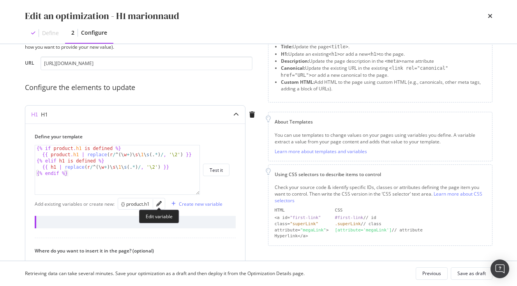
click at [159, 207] on div "modal" at bounding box center [159, 203] width 12 height 11
click at [158, 203] on icon "pencil" at bounding box center [158, 203] width 5 height 5
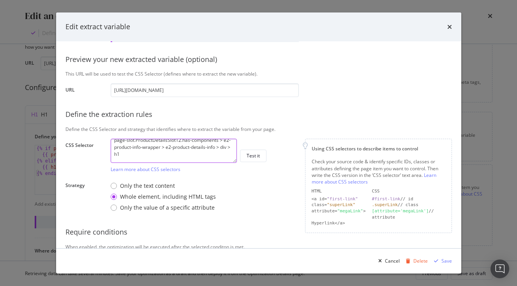
scroll to position [0, 0]
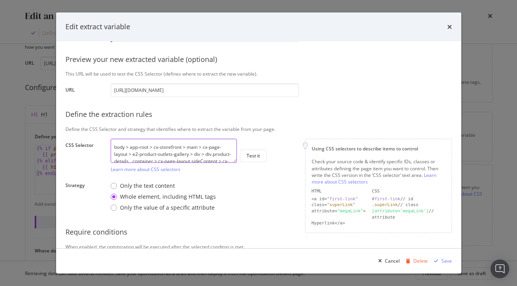
drag, startPoint x: 157, startPoint y: 160, endPoint x: 50, endPoint y: 115, distance: 115.7
click at [111, 139] on textarea "body > app-root > cx-storefront > main > cx-page-layout > e2-product-outlets-ga…" at bounding box center [174, 151] width 126 height 24
paste textarea ".product-details-range-name"
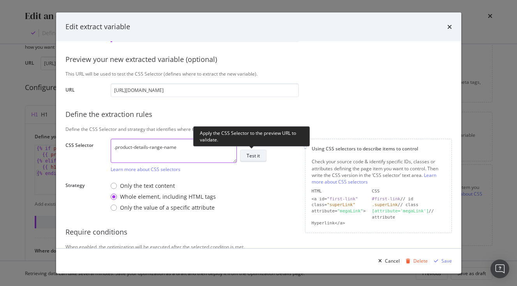
type textarea ".product-details-range-name"
click at [259, 155] on div "Test it" at bounding box center [253, 155] width 13 height 7
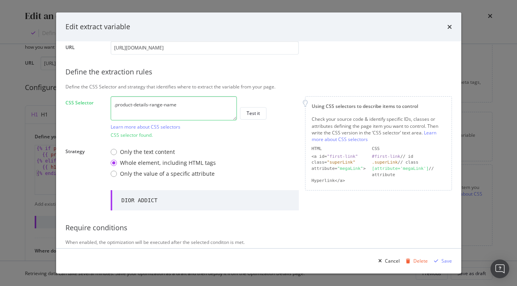
scroll to position [118, 0]
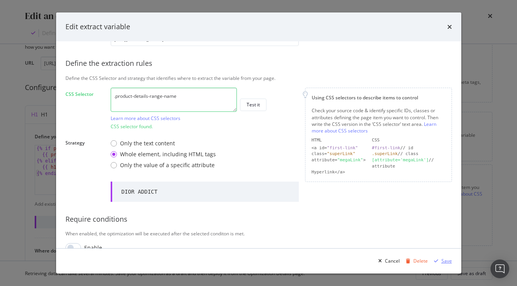
click at [440, 260] on div "modal" at bounding box center [436, 261] width 11 height 5
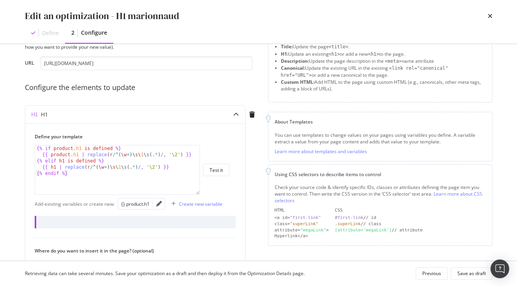
scroll to position [36, 0]
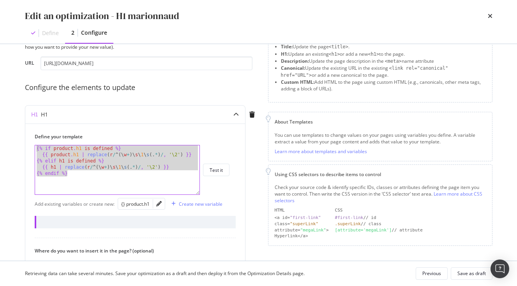
drag, startPoint x: 80, startPoint y: 176, endPoint x: 12, endPoint y: 142, distance: 75.8
click at [12, 142] on div "Preview your optimization (optional) This URL will be used to test the CSS Sele…" at bounding box center [258, 152] width 499 height 217
click at [83, 165] on div "{% if product . h1 is defined %} {{ product . h1 | replace ( r / ^ ( \ w + ) \ …" at bounding box center [117, 176] width 164 height 62
drag, startPoint x: 72, startPoint y: 177, endPoint x: 19, endPoint y: 140, distance: 64.9
click at [19, 140] on div "Preview your optimization (optional) This URL will be used to test the CSS Sele…" at bounding box center [258, 152] width 499 height 217
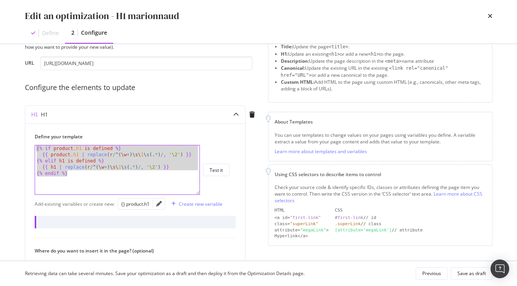
paste textarea "endif %"
type textarea "{% endif %}"
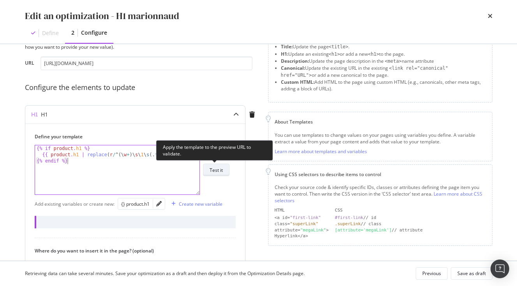
click at [210, 170] on div "Test it" at bounding box center [216, 170] width 13 height 7
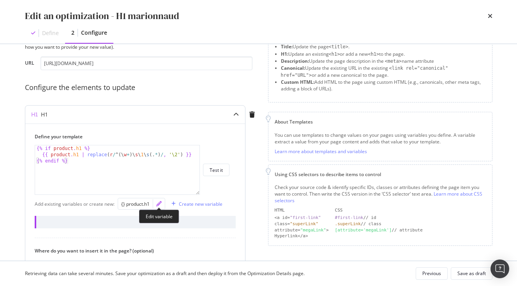
click at [157, 204] on icon "pencil" at bounding box center [158, 203] width 5 height 5
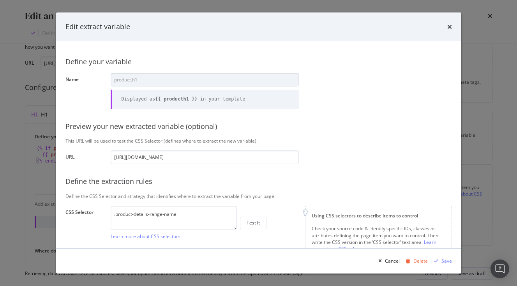
scroll to position [0, 253]
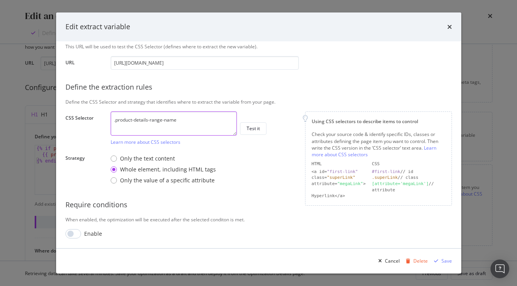
drag, startPoint x: 188, startPoint y: 123, endPoint x: 39, endPoint y: 117, distance: 149.3
click at [111, 117] on textarea ".product-details-range-name" at bounding box center [174, 123] width 126 height 24
paste textarea "info > h1:nth-child(1)"
type textarea ".product-details-info > h1:nth-child(1)"
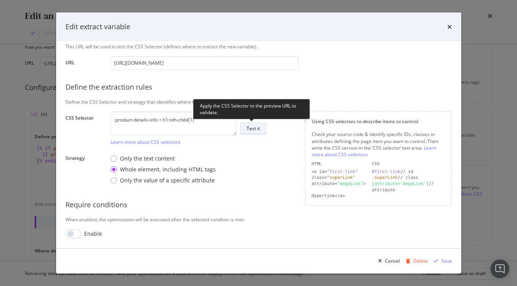
click at [249, 125] on div "Test it" at bounding box center [253, 128] width 13 height 11
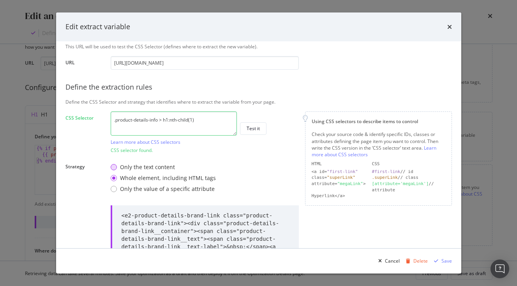
click at [116, 169] on div "Only the text content" at bounding box center [163, 167] width 105 height 8
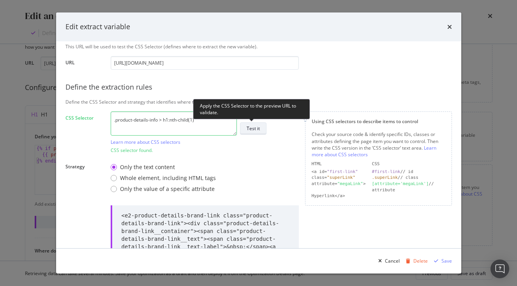
click at [255, 128] on div "Test it" at bounding box center [253, 128] width 13 height 7
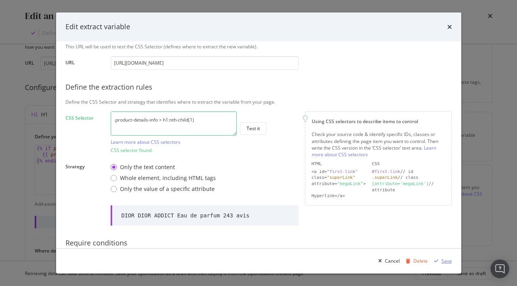
click at [442, 260] on div "Save" at bounding box center [446, 260] width 11 height 7
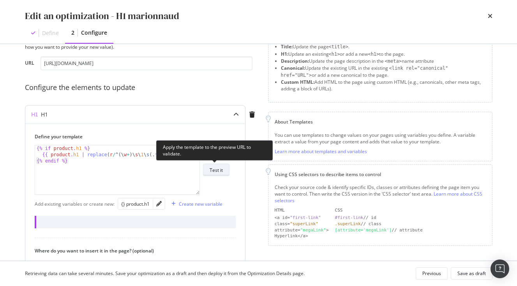
click at [218, 171] on div "Test it" at bounding box center [216, 170] width 13 height 7
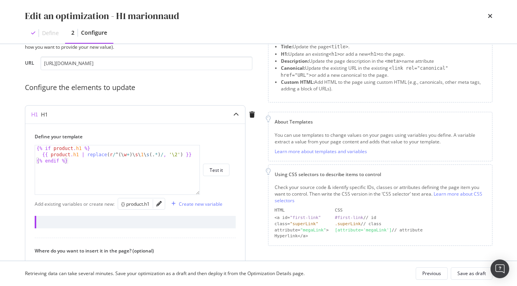
drag, startPoint x: 33, startPoint y: 211, endPoint x: 121, endPoint y: 238, distance: 91.2
click at [121, 238] on div "Define your template {% endif %} {% if product . h1 %} {{ product . h1 | replac…" at bounding box center [135, 243] width 220 height 241
click at [157, 208] on div "modal" at bounding box center [159, 203] width 12 height 11
click at [161, 203] on icon "pencil" at bounding box center [158, 203] width 5 height 5
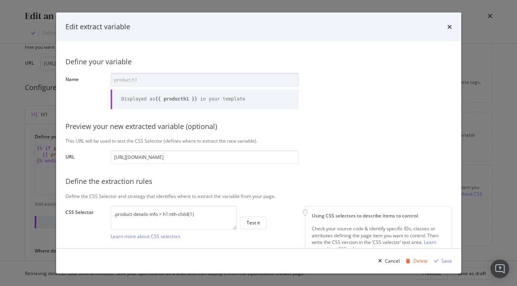
scroll to position [0, 253]
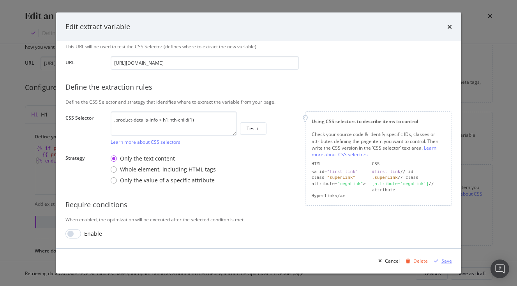
click at [444, 263] on div "Save" at bounding box center [446, 260] width 11 height 7
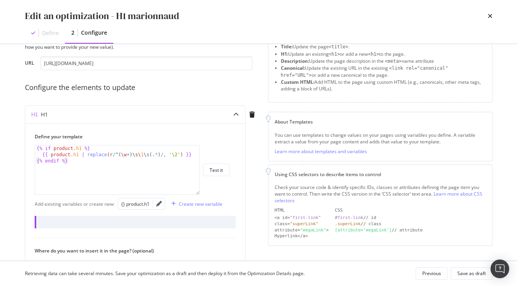
scroll to position [36, 0]
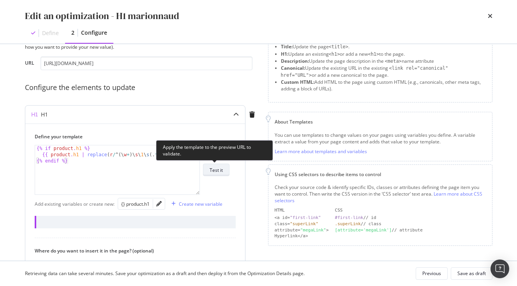
click at [217, 168] on div "Test it" at bounding box center [216, 170] width 13 height 7
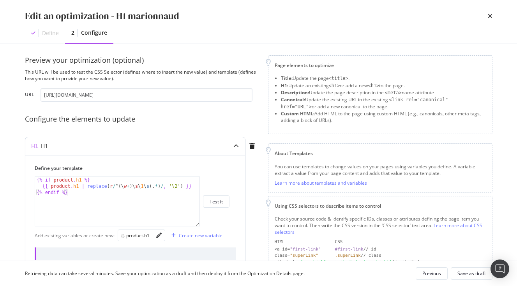
scroll to position [2, 0]
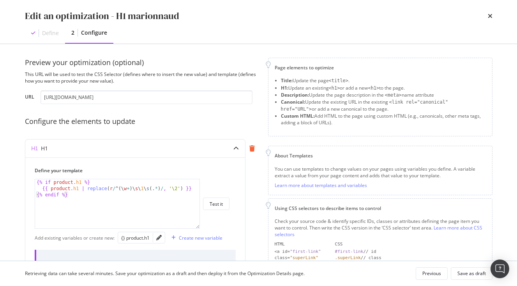
click at [250, 149] on icon "modal" at bounding box center [251, 148] width 5 height 6
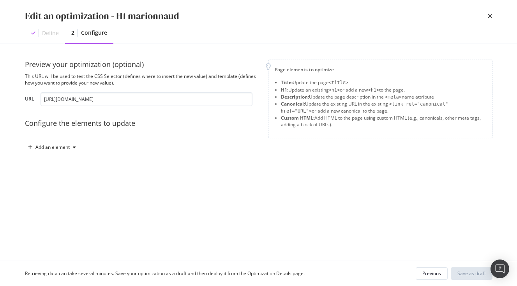
scroll to position [0, 0]
click at [56, 148] on div "Add an element" at bounding box center [52, 147] width 34 height 5
click at [53, 164] on div "Title" at bounding box center [50, 162] width 9 height 7
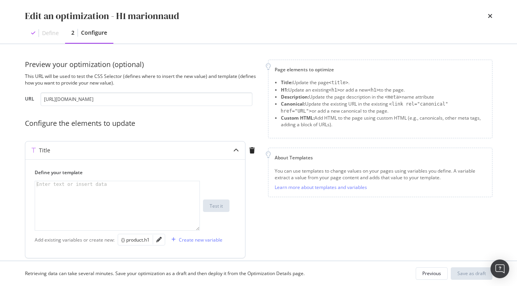
click at [80, 199] on div "modal" at bounding box center [117, 212] width 164 height 62
type textarea "c"
paste textarea ".product-details-info > h1:nth-child(1)"
type textarea ".product-details-info > h1:nth-child(1)"
paste textarea "{% endif %}"
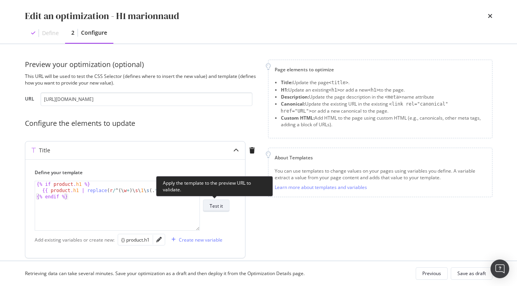
click at [223, 207] on button "Test it" at bounding box center [216, 205] width 26 height 12
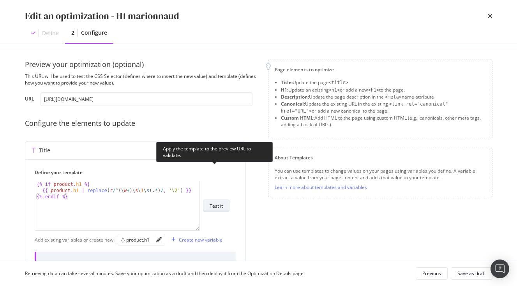
scroll to position [44, 0]
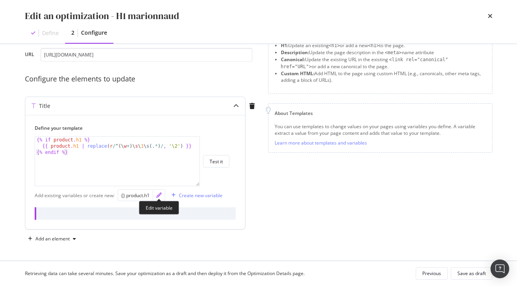
click at [159, 195] on icon "pencil" at bounding box center [158, 194] width 5 height 5
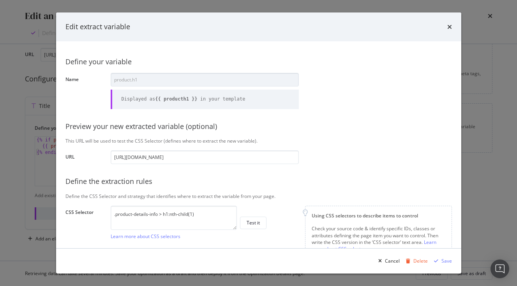
scroll to position [0, 253]
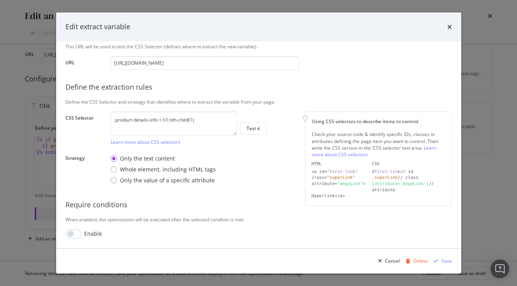
click at [453, 27] on div "Edit extract variable" at bounding box center [258, 26] width 405 height 29
click at [446, 26] on div "Edit extract variable" at bounding box center [258, 27] width 386 height 10
click at [449, 26] on icon "times" at bounding box center [449, 27] width 5 height 6
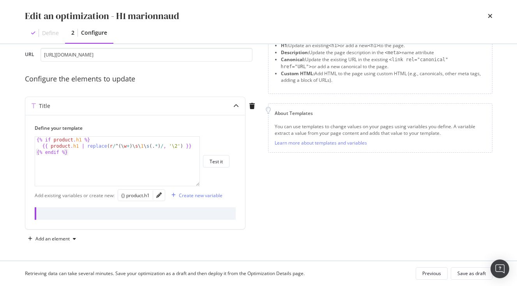
scroll to position [44, 0]
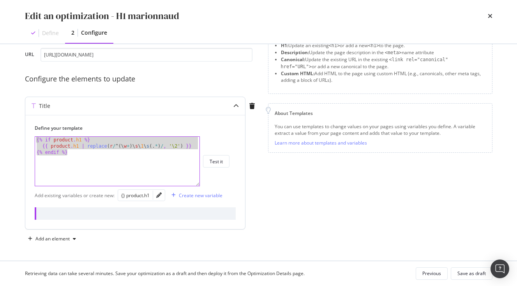
drag, startPoint x: 86, startPoint y: 155, endPoint x: -19, endPoint y: 114, distance: 113.2
paste textarea "endif %"
type textarea "{% endif %}"
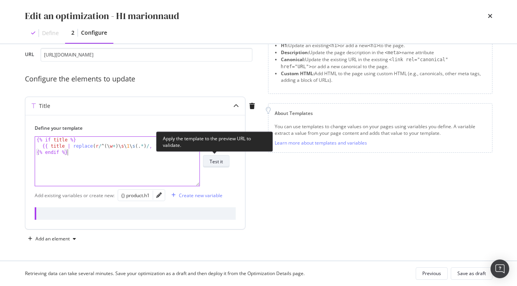
click at [214, 163] on div "Test it" at bounding box center [216, 161] width 13 height 7
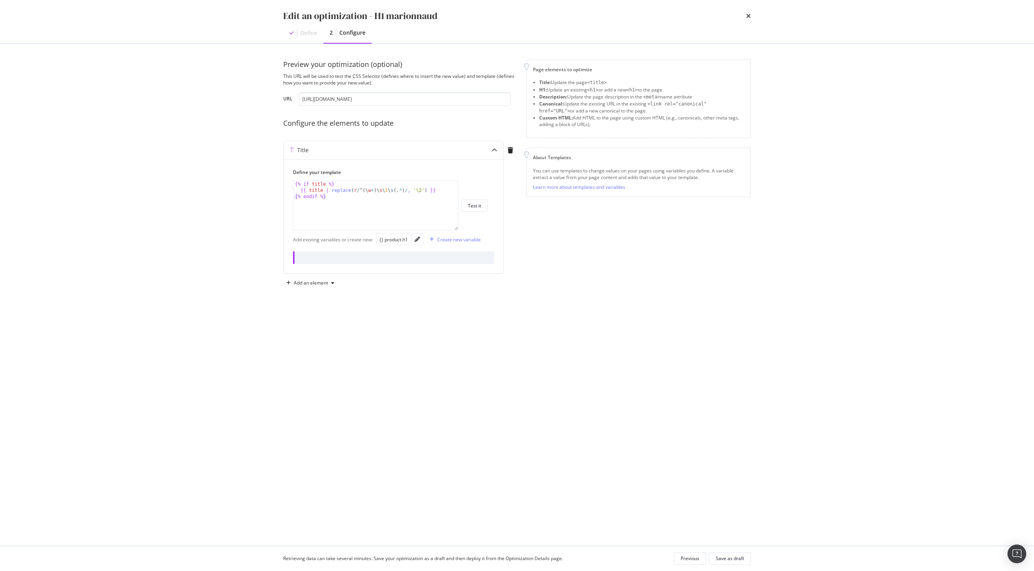
scroll to position [0, 0]
